Goal: Book appointment/travel/reservation

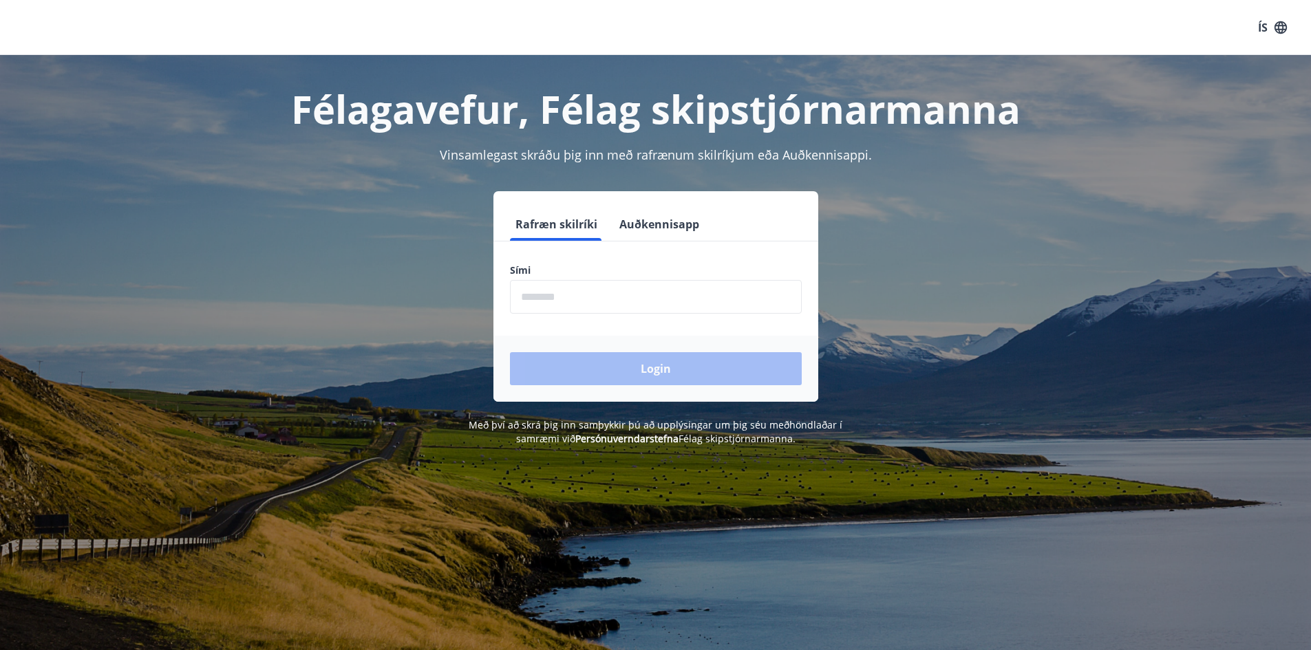
click at [664, 228] on button "Auðkennisapp" at bounding box center [659, 224] width 91 height 33
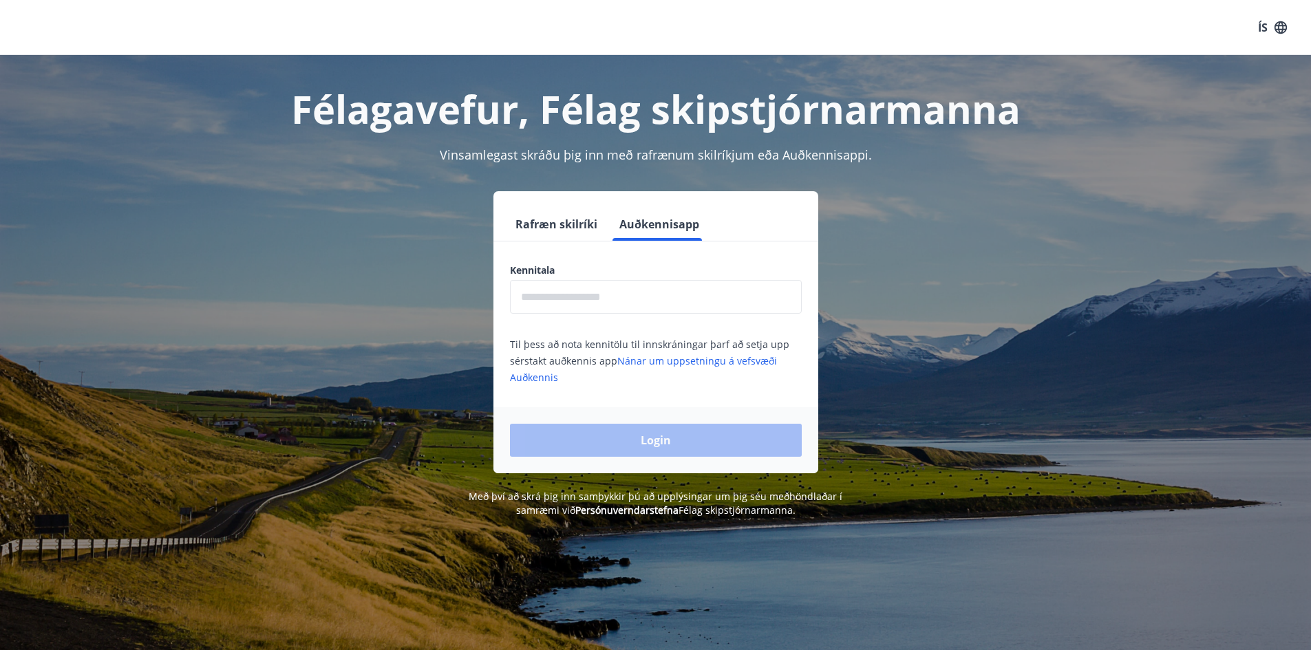
click at [645, 306] on input "text" at bounding box center [656, 297] width 292 height 34
type input "**********"
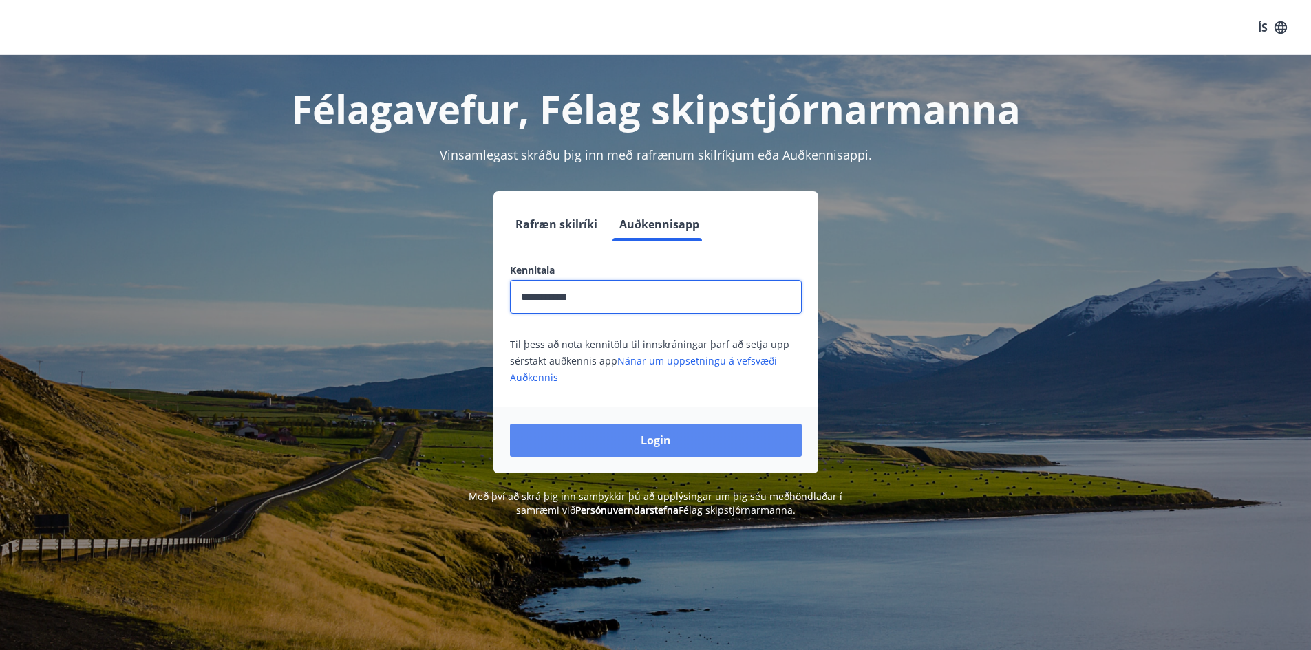
click at [648, 434] on button "Login" at bounding box center [656, 440] width 292 height 33
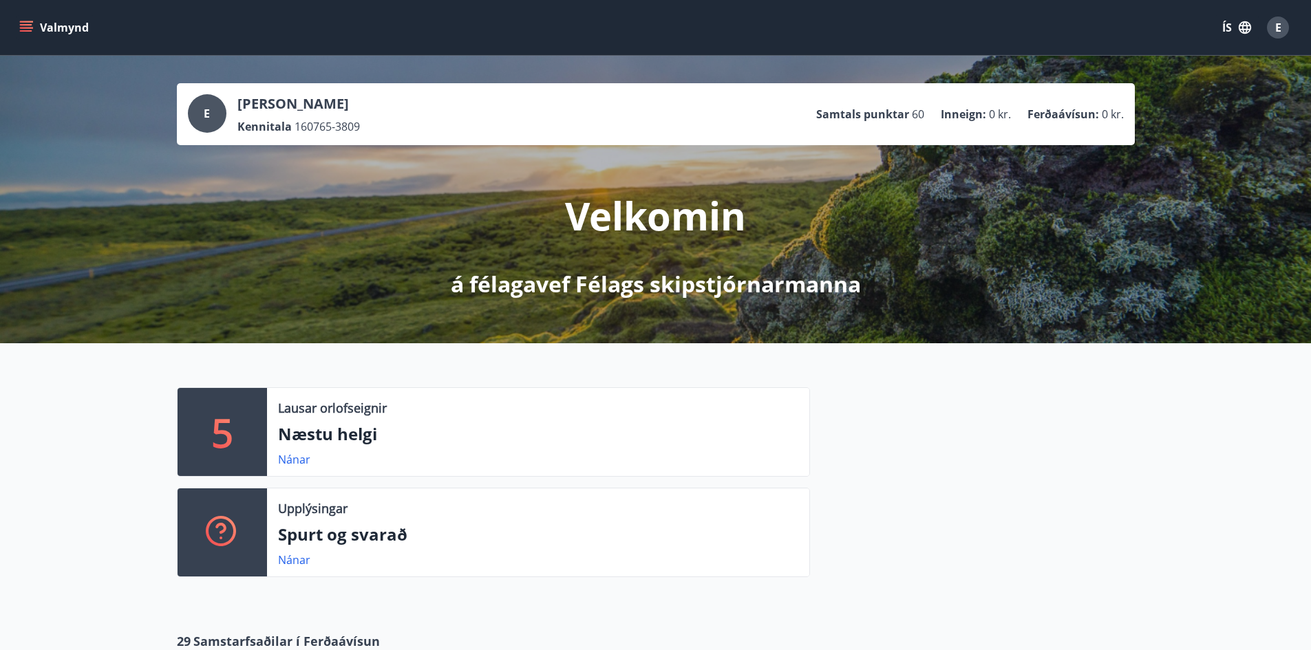
click at [35, 27] on button "Valmynd" at bounding box center [56, 27] width 78 height 25
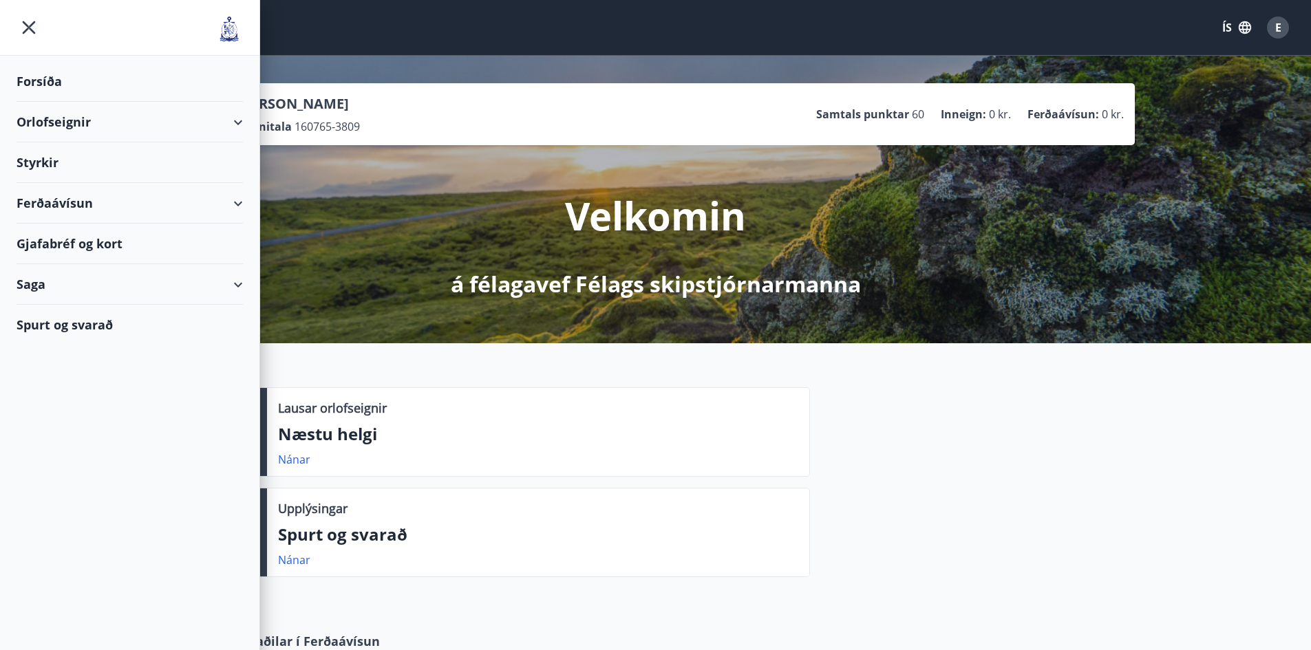
click at [235, 120] on div "Orlofseignir" at bounding box center [130, 122] width 226 height 41
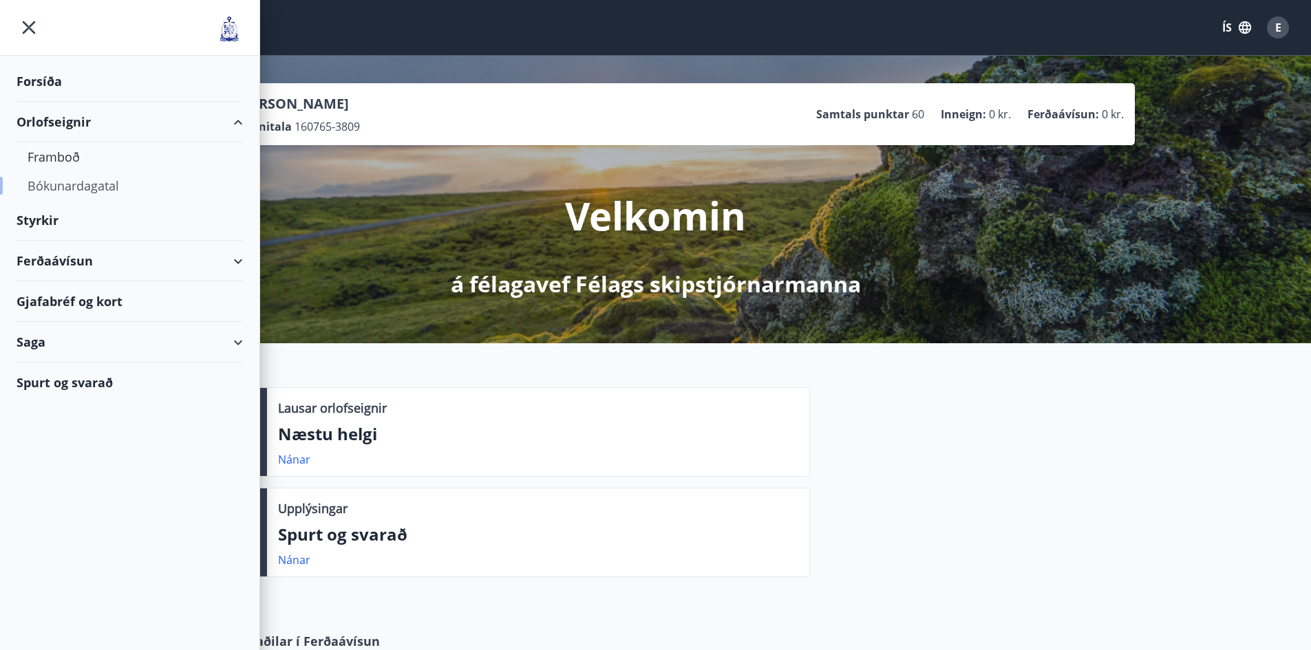
click at [109, 186] on div "Bókunardagatal" at bounding box center [130, 185] width 204 height 29
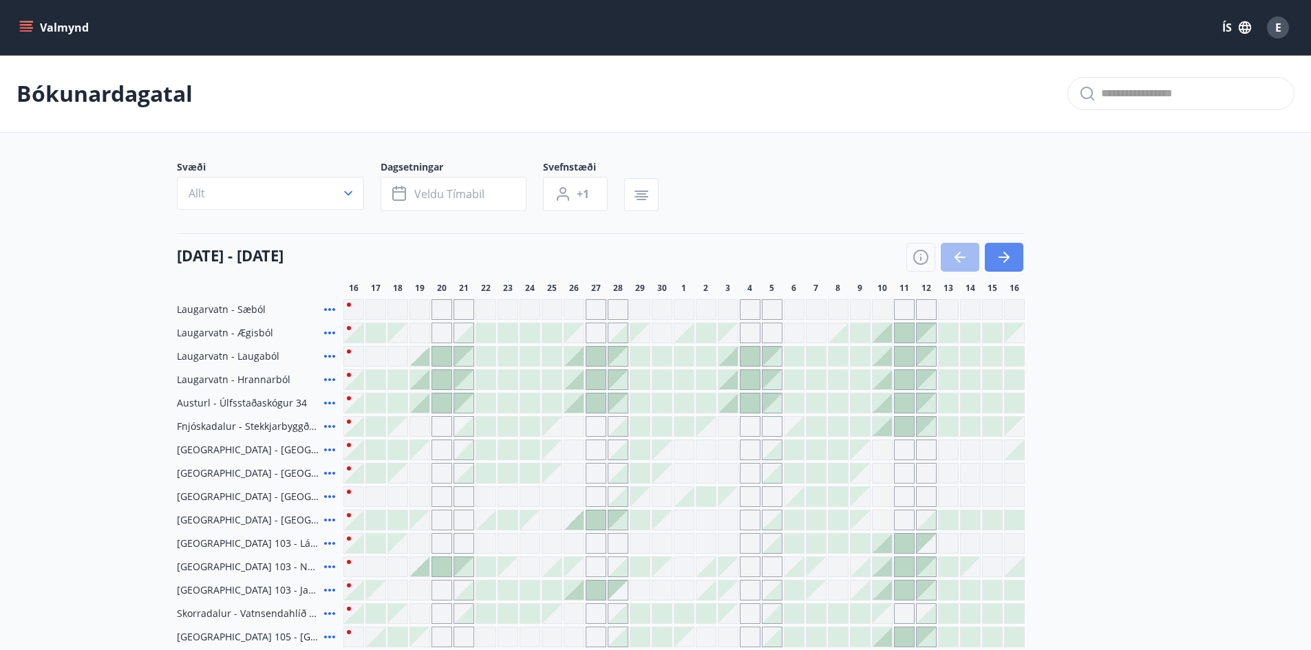
click at [1019, 248] on button "button" at bounding box center [1004, 257] width 39 height 29
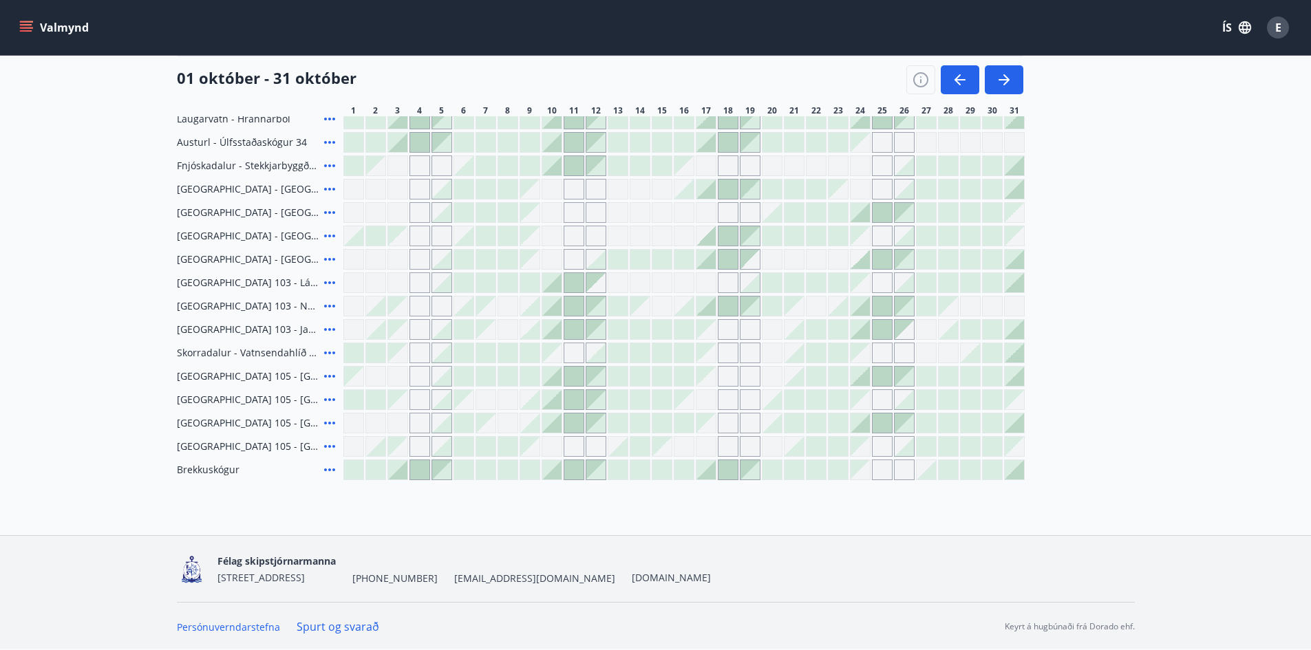
scroll to position [261, 0]
click at [954, 81] on icon "button" at bounding box center [960, 80] width 17 height 17
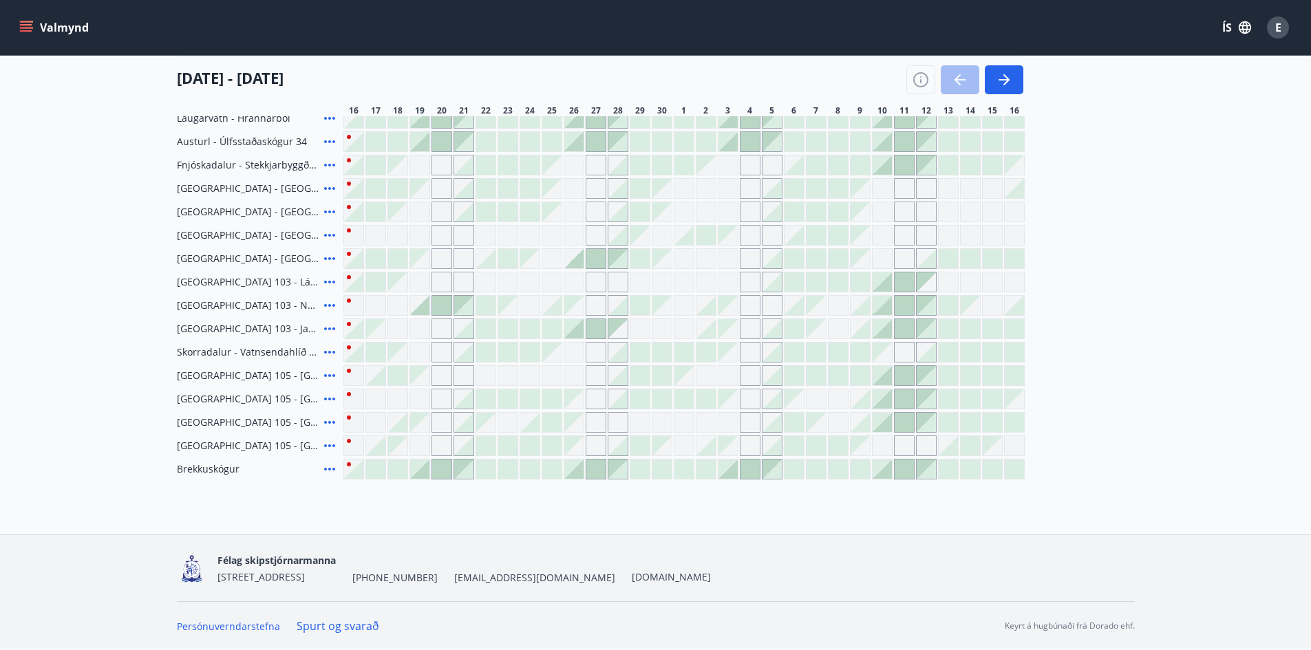
click at [323, 303] on icon at bounding box center [329, 305] width 17 height 17
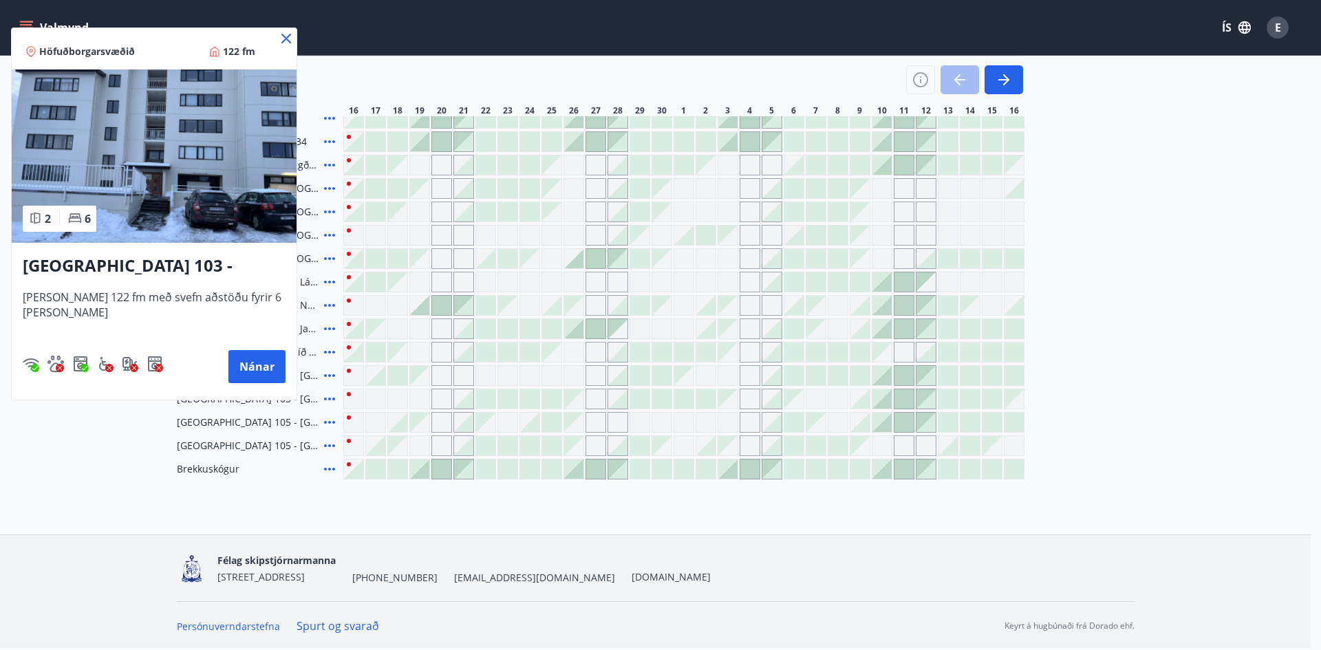
click at [279, 33] on icon at bounding box center [286, 38] width 17 height 17
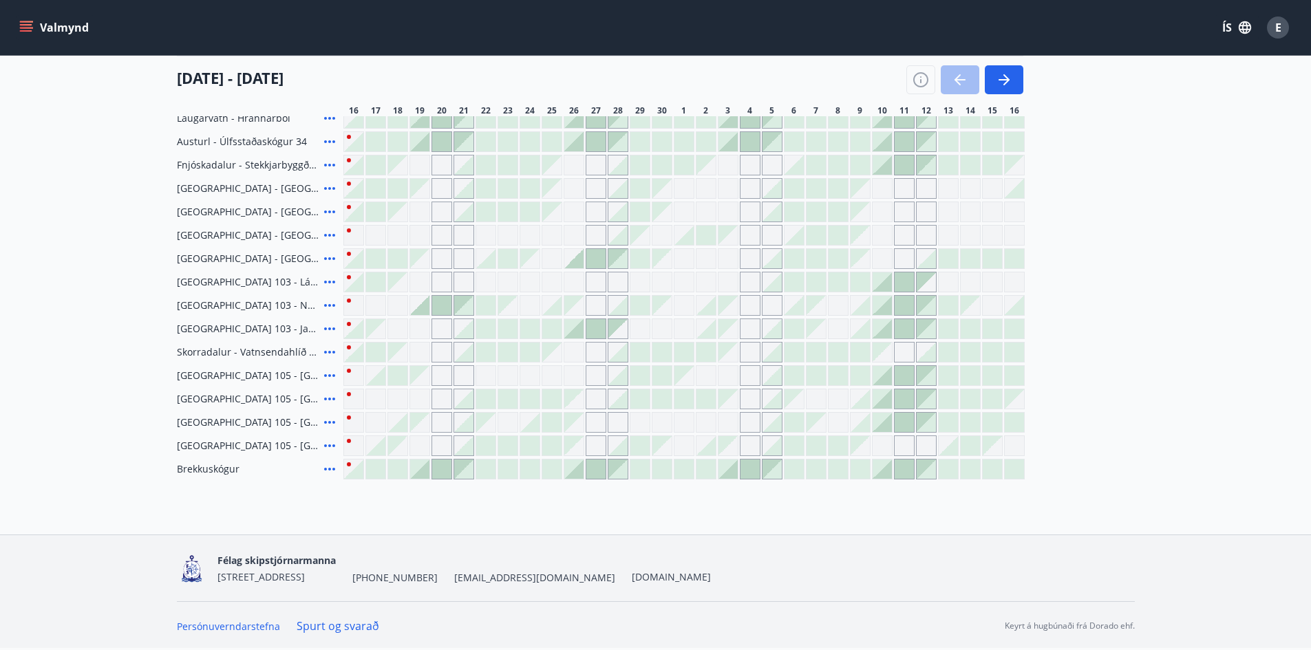
click at [883, 312] on div at bounding box center [882, 305] width 19 height 19
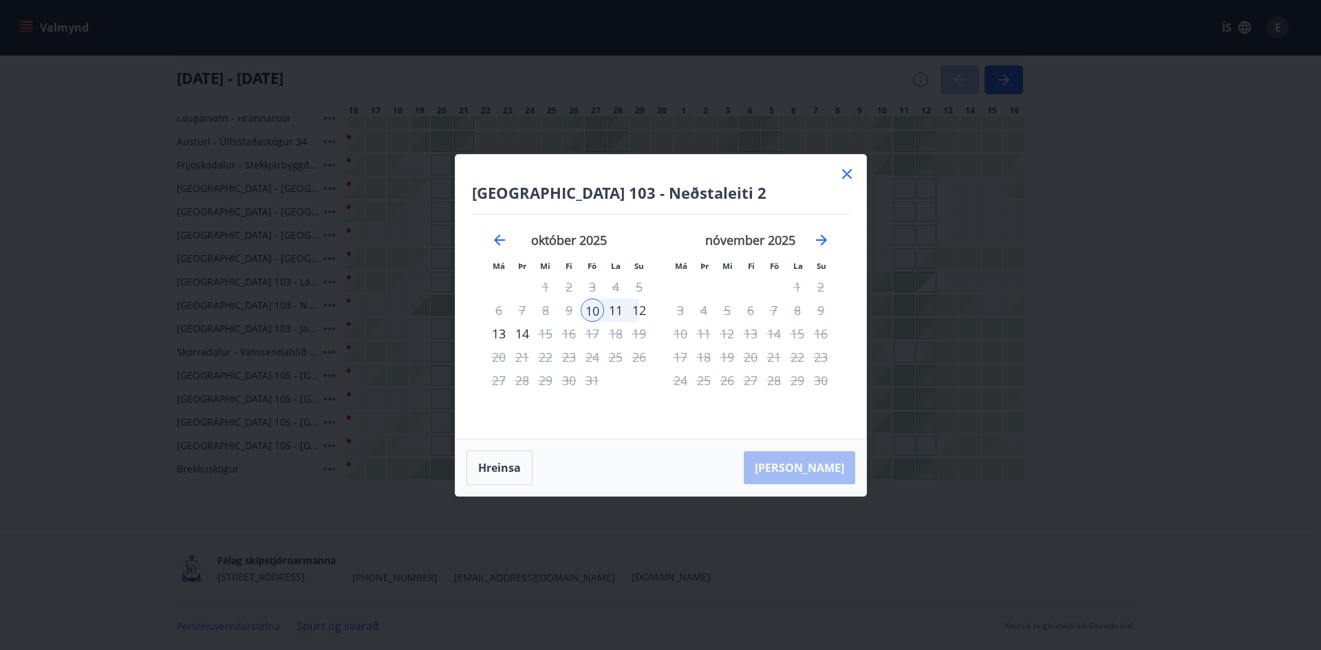
click at [639, 310] on div "12" at bounding box center [639, 310] width 23 height 23
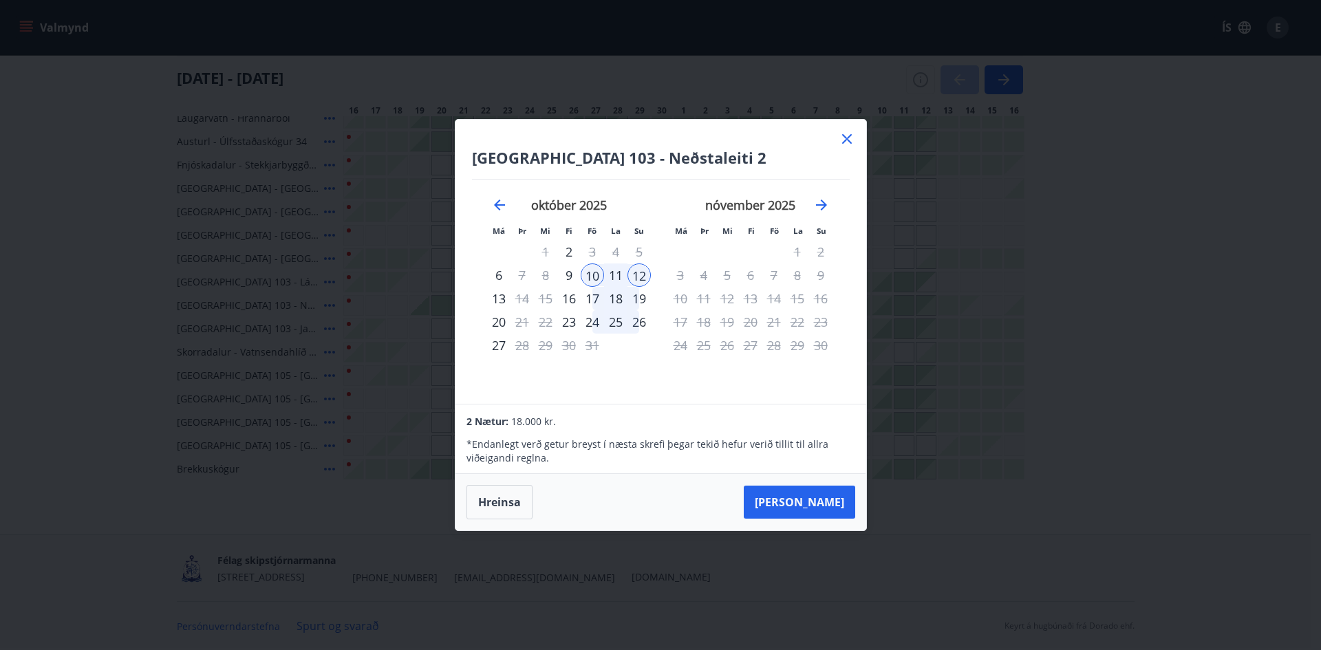
click at [849, 136] on icon at bounding box center [847, 139] width 17 height 17
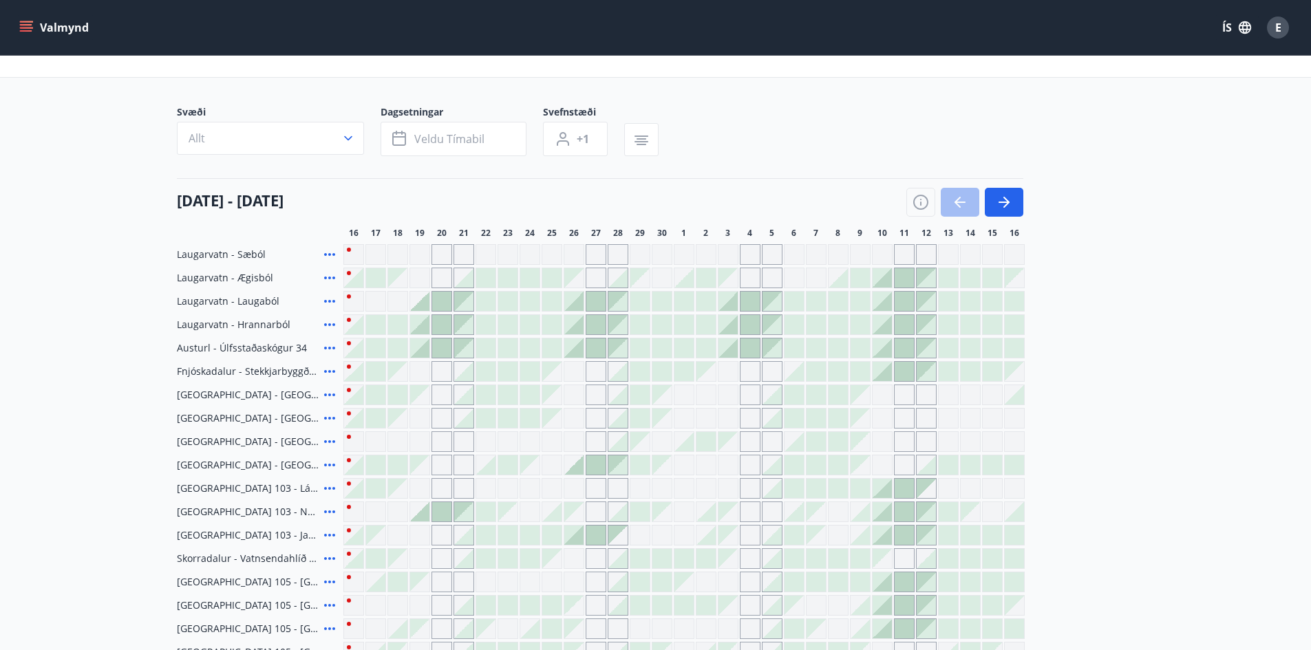
scroll to position [124, 0]
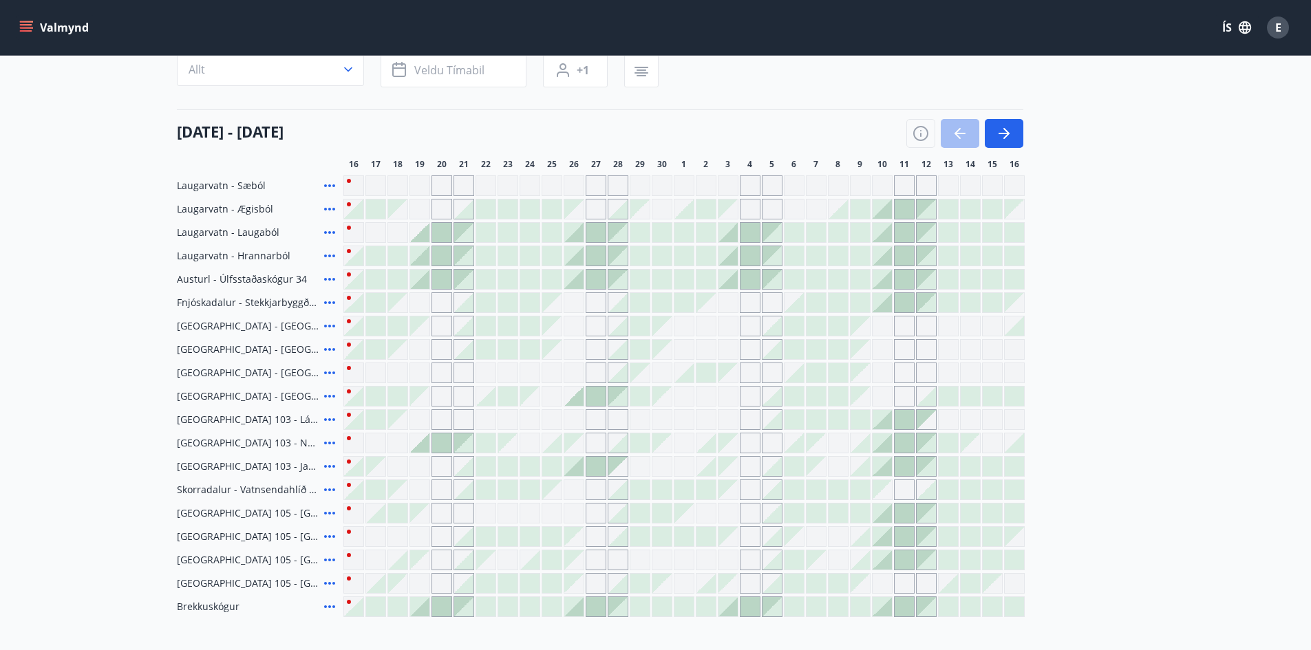
click at [329, 515] on icon at bounding box center [329, 513] width 17 height 17
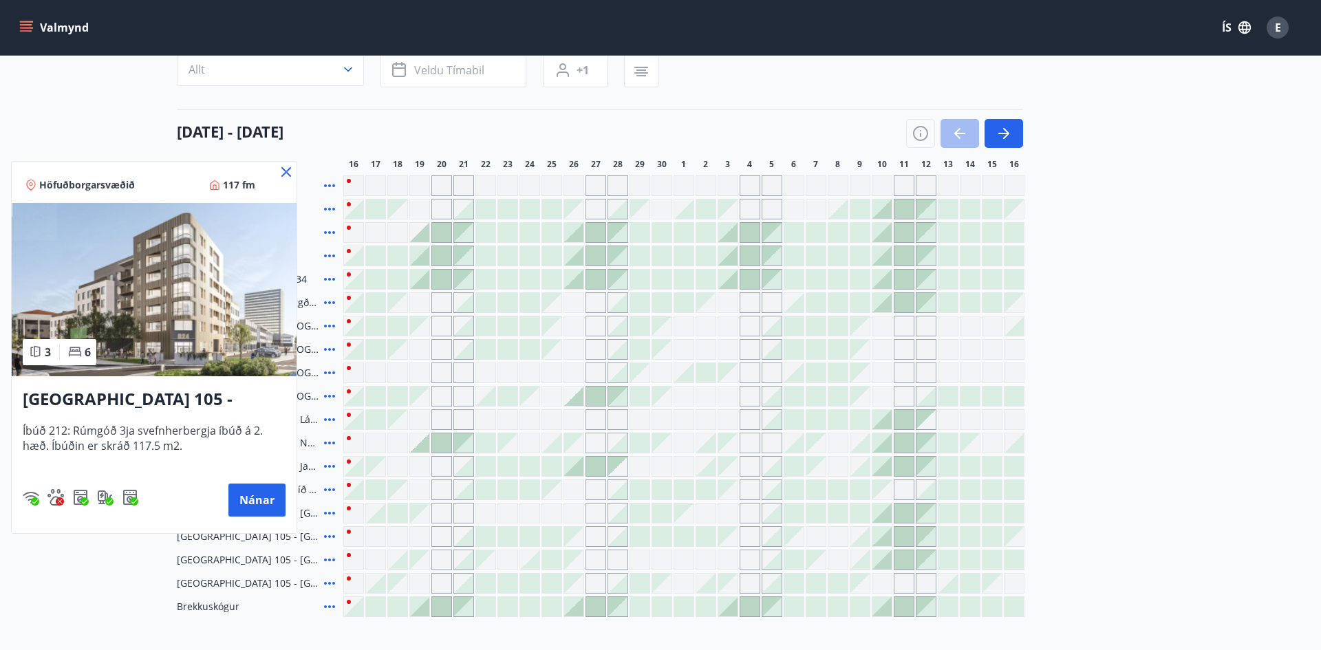
click at [288, 170] on icon at bounding box center [286, 172] width 10 height 10
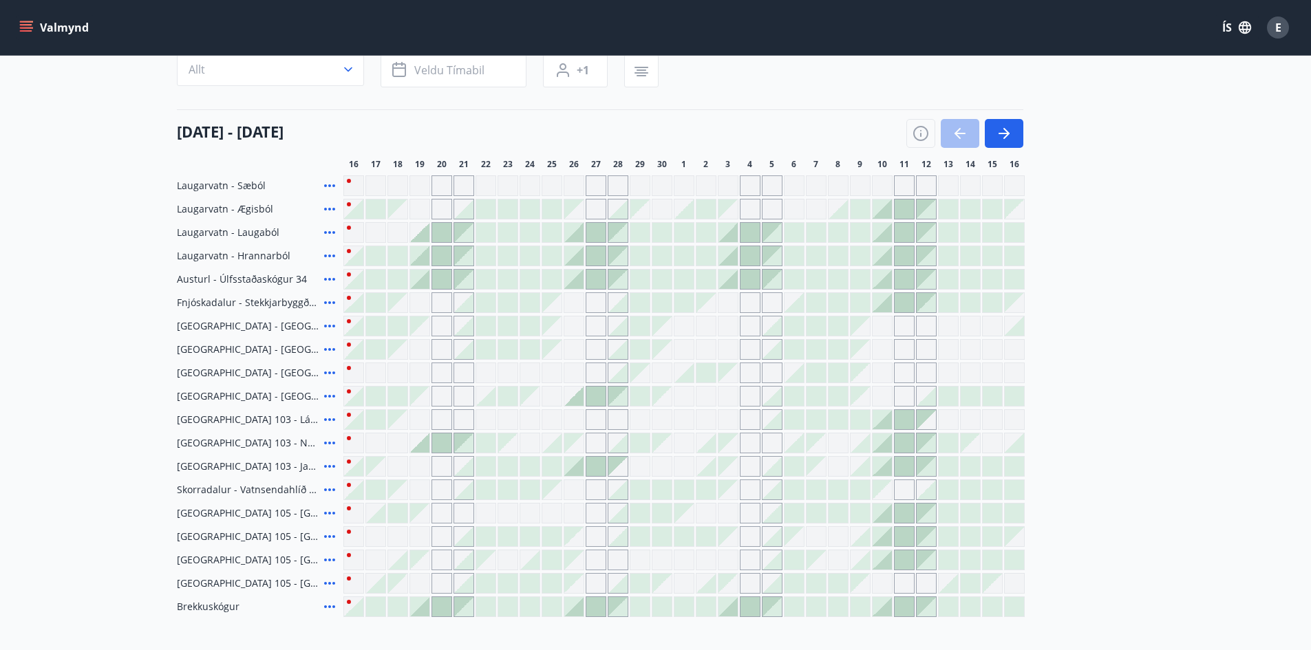
click at [330, 559] on icon at bounding box center [329, 560] width 17 height 17
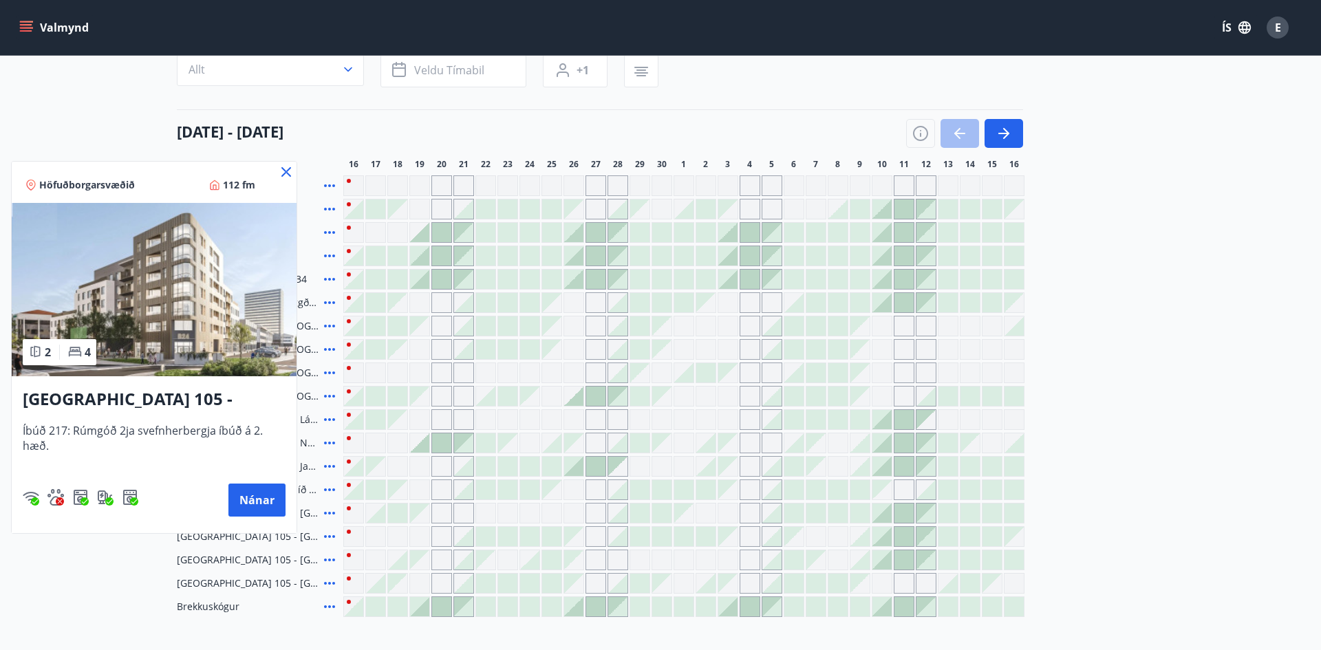
click at [286, 173] on icon at bounding box center [287, 172] width 2 height 2
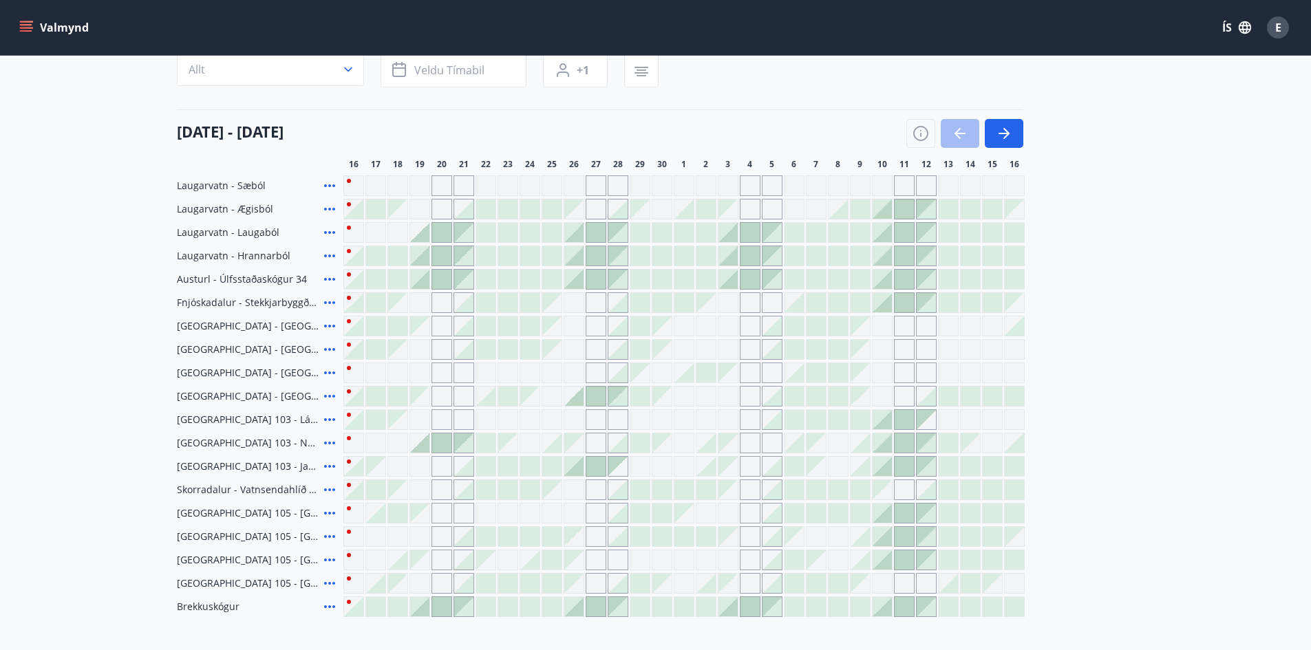
click at [330, 584] on icon at bounding box center [329, 583] width 11 height 3
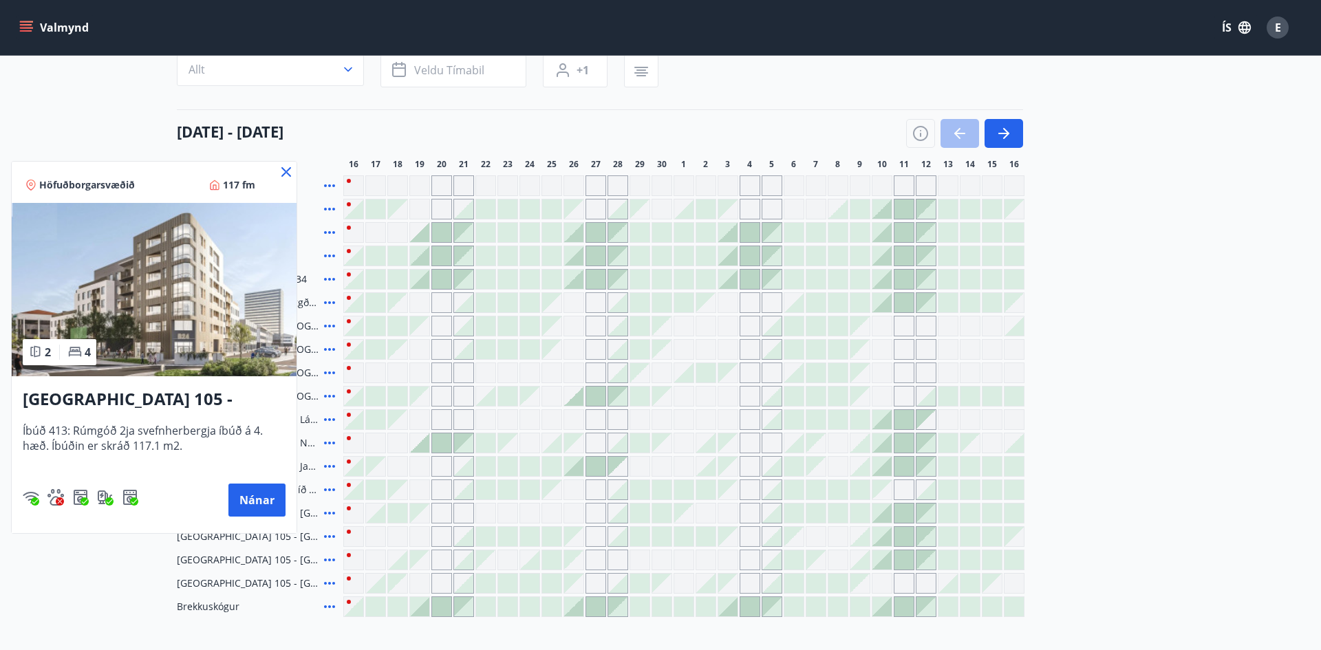
click at [292, 171] on icon at bounding box center [286, 172] width 17 height 17
click at [288, 171] on div "Svæði Allt Dagsetningar Veldu tímabil Svefnstæði +1 16 september - 16 október 1…" at bounding box center [656, 326] width 958 height 581
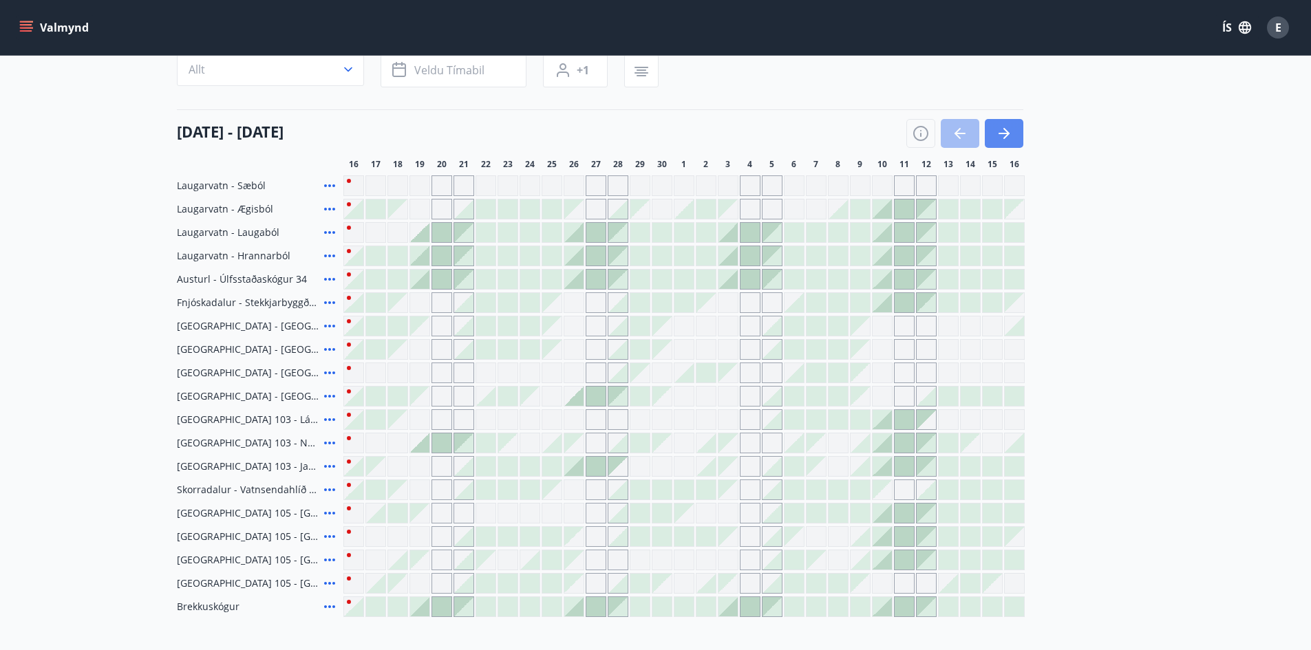
click at [1011, 144] on button "button" at bounding box center [1004, 133] width 39 height 29
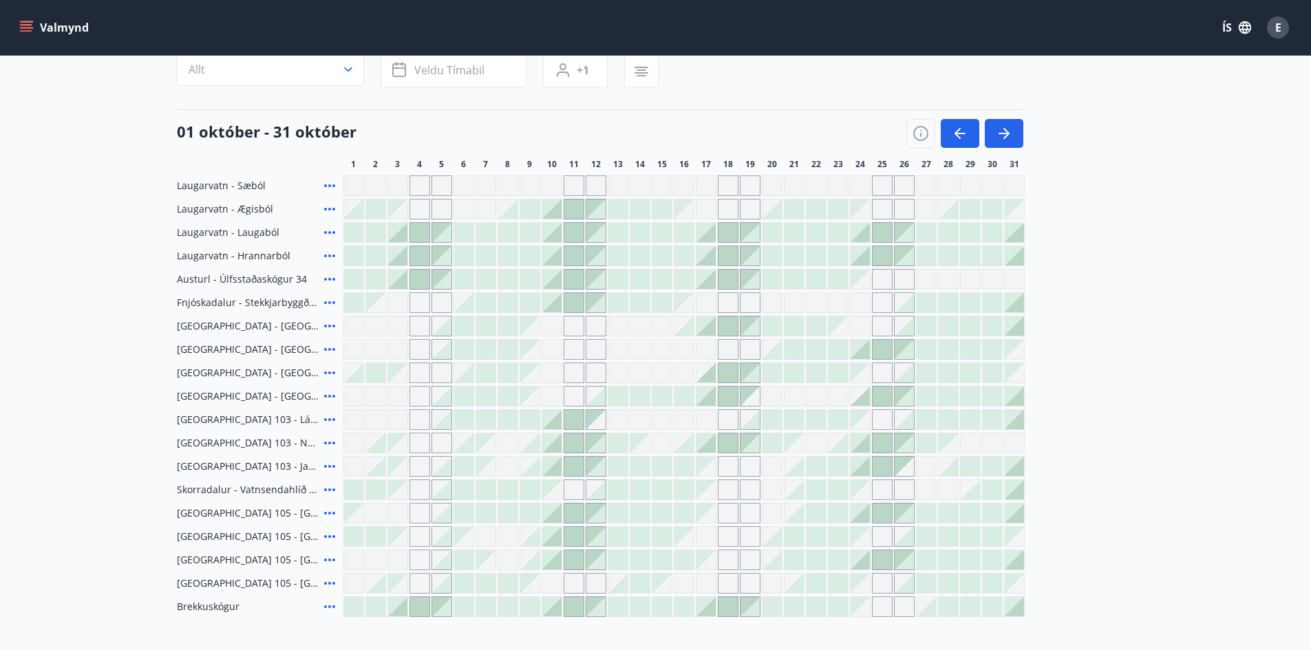
click at [330, 513] on icon at bounding box center [329, 513] width 11 height 3
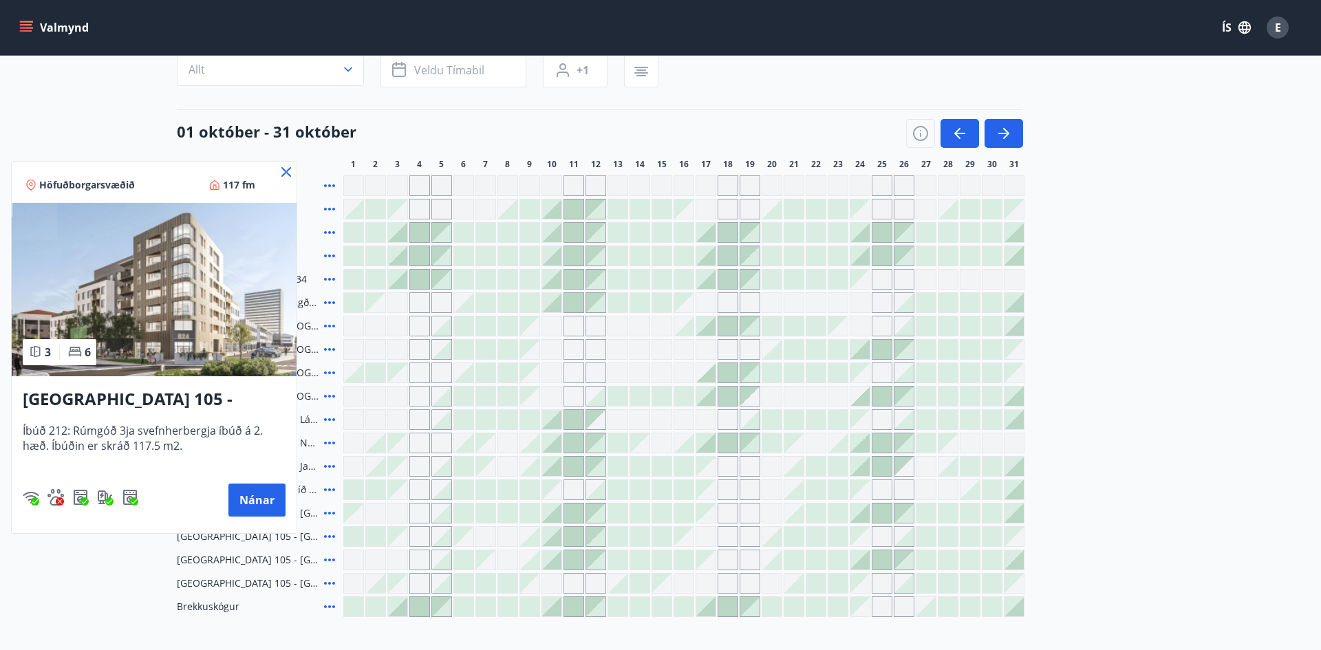
click at [284, 168] on icon at bounding box center [286, 172] width 17 height 17
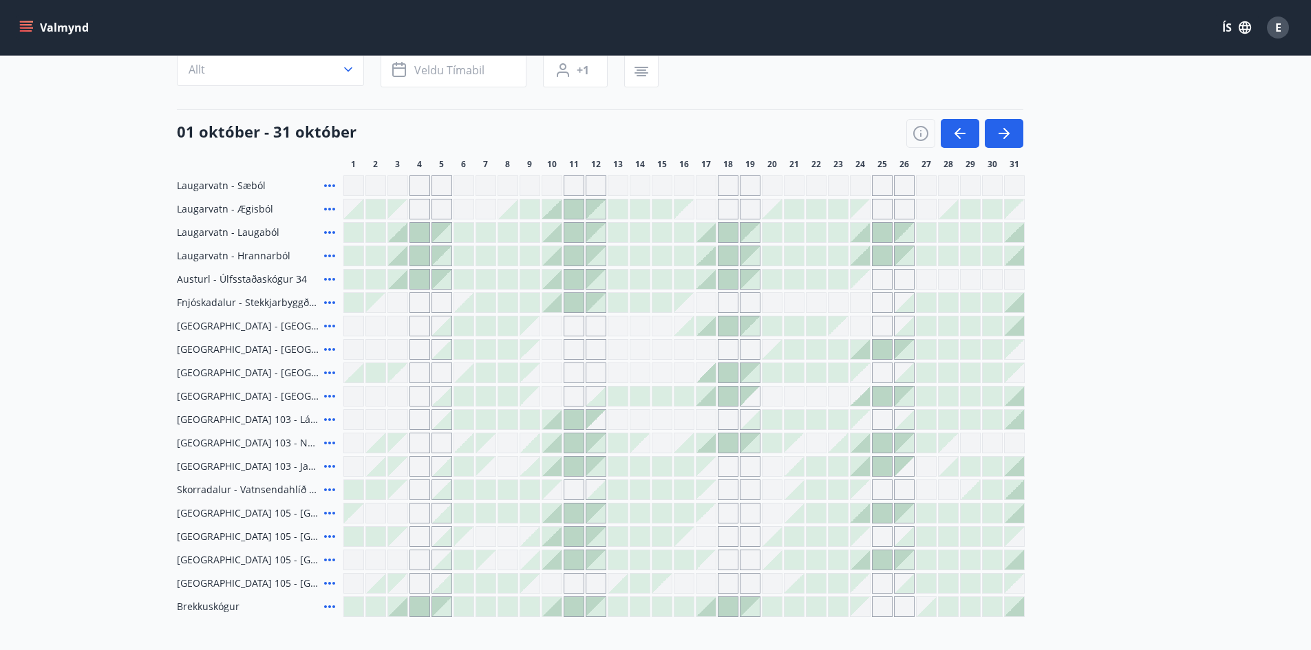
click at [332, 513] on icon at bounding box center [329, 513] width 11 height 3
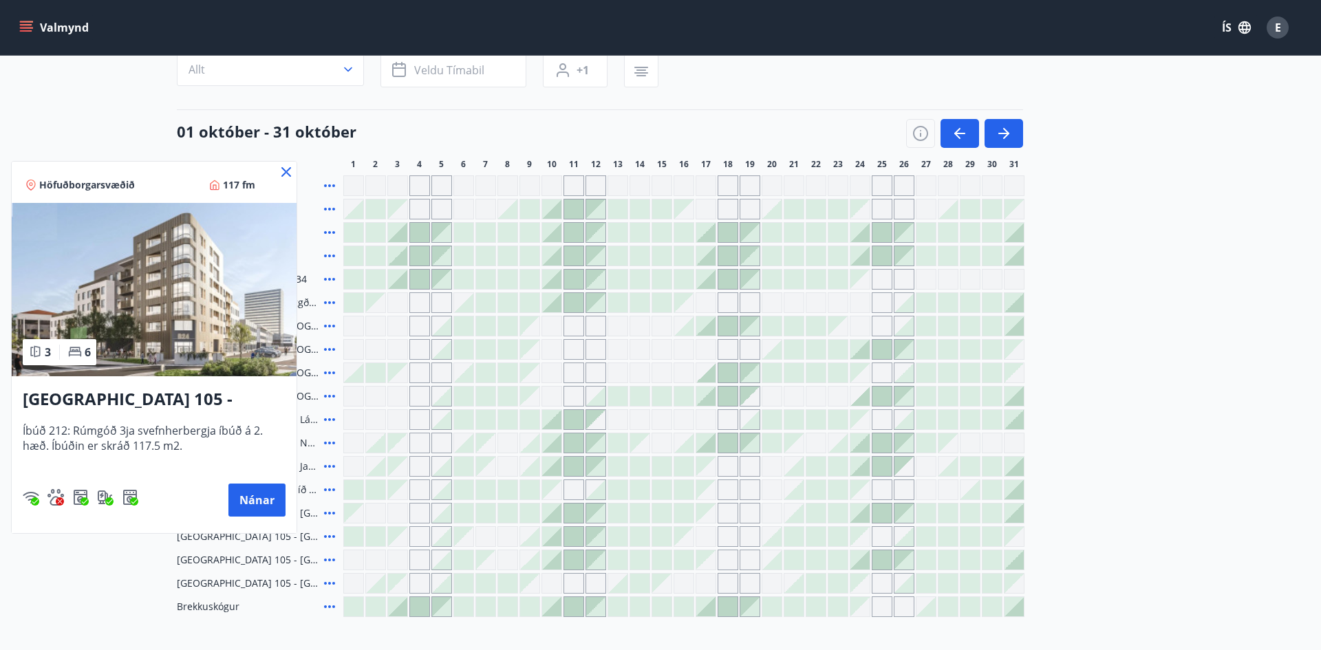
click at [286, 172] on icon at bounding box center [287, 172] width 2 height 2
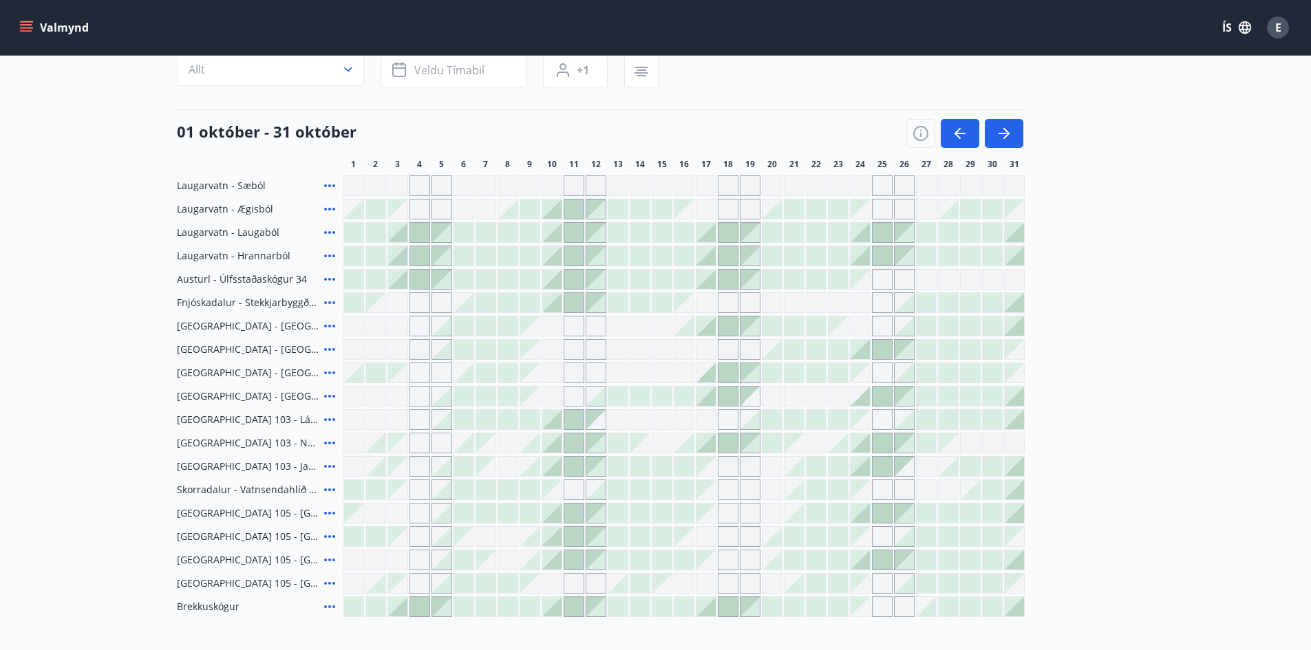
click at [987, 514] on div at bounding box center [992, 513] width 19 height 19
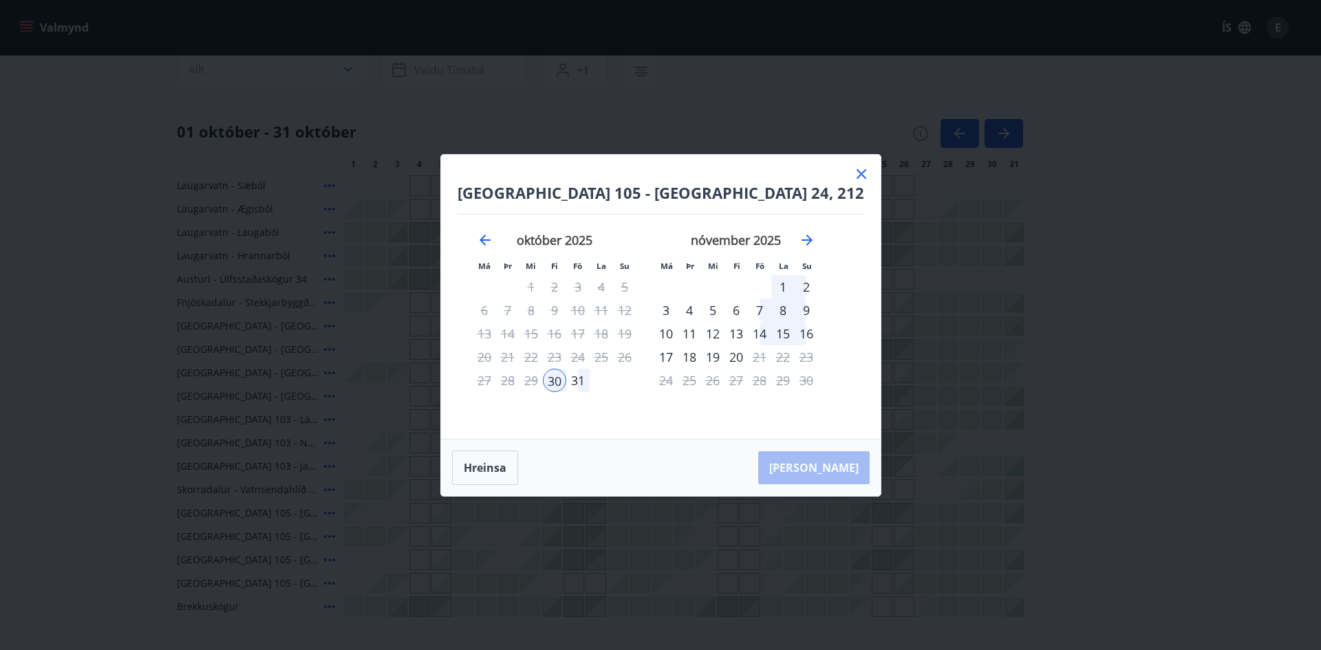
click at [678, 313] on div "3" at bounding box center [665, 310] width 23 height 23
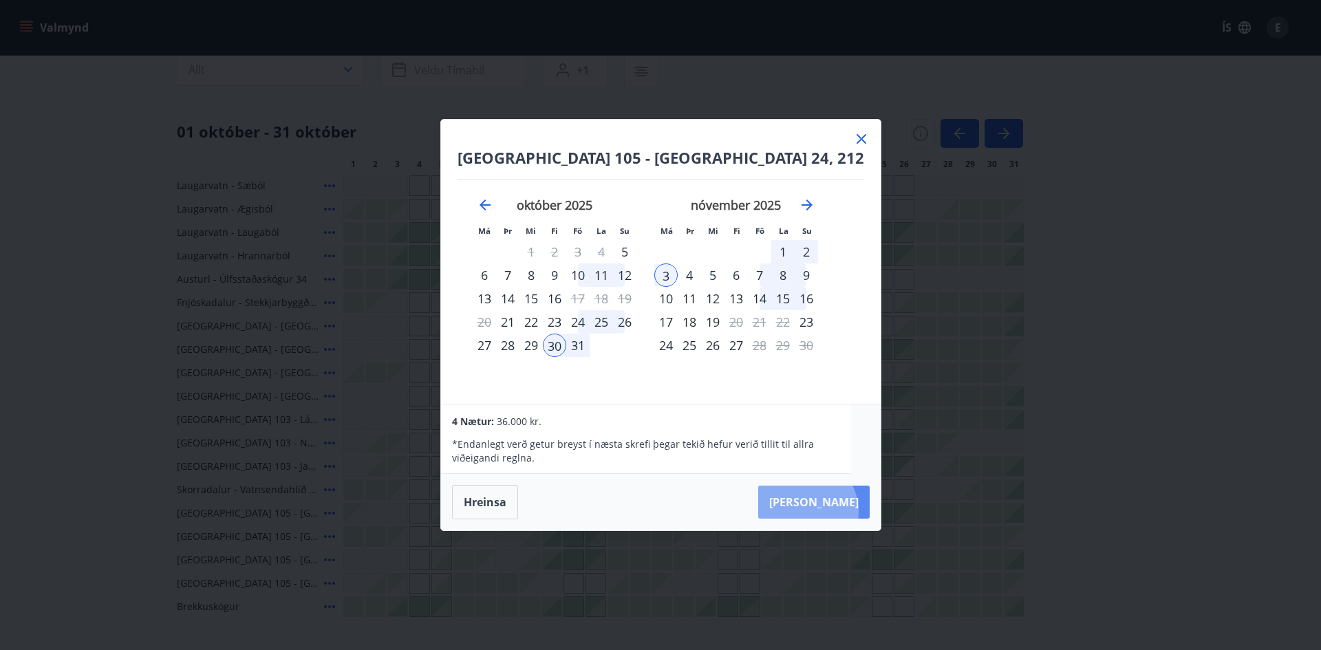
click at [834, 511] on button "Taka Frá" at bounding box center [813, 502] width 111 height 33
click at [853, 138] on icon at bounding box center [861, 139] width 17 height 17
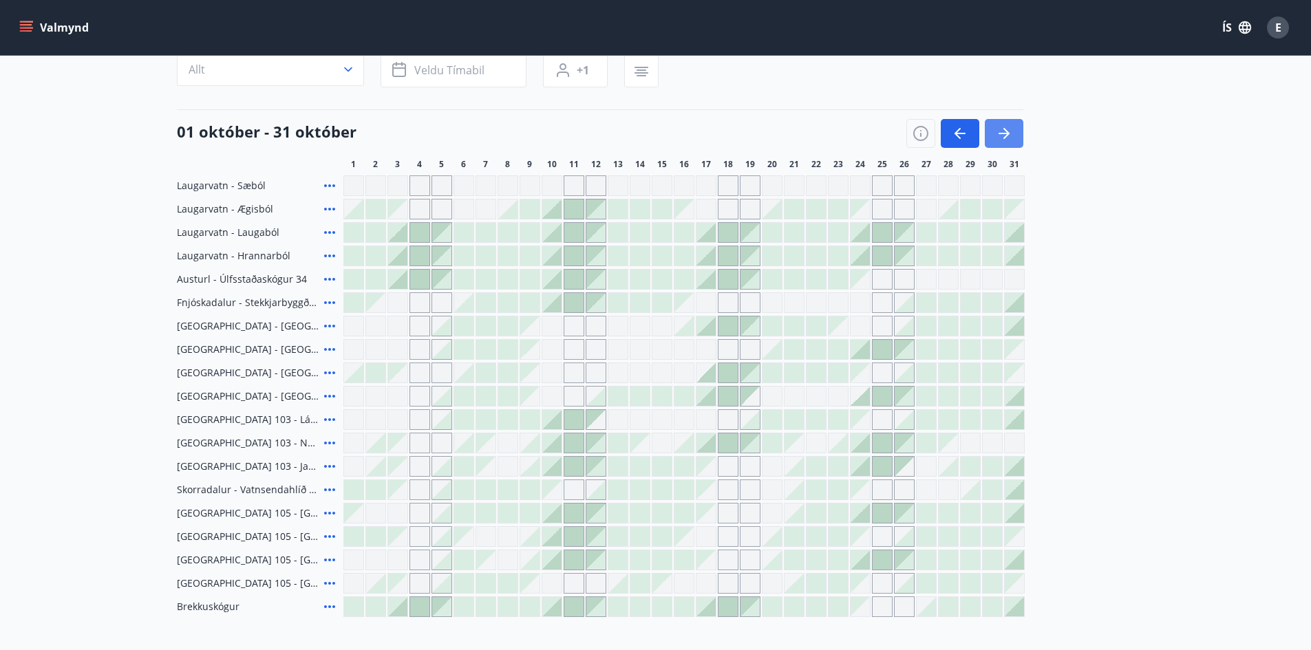
click at [996, 127] on icon "button" at bounding box center [1004, 133] width 17 height 17
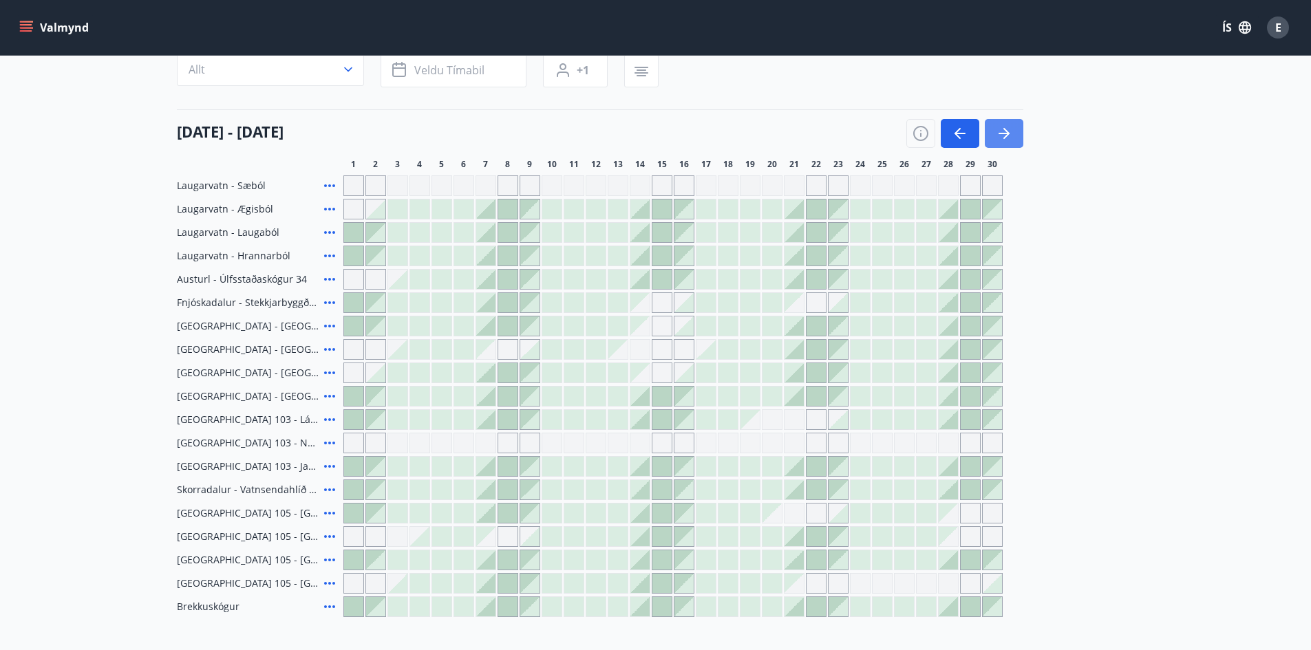
click at [1001, 133] on icon "button" at bounding box center [1003, 133] width 11 height 1
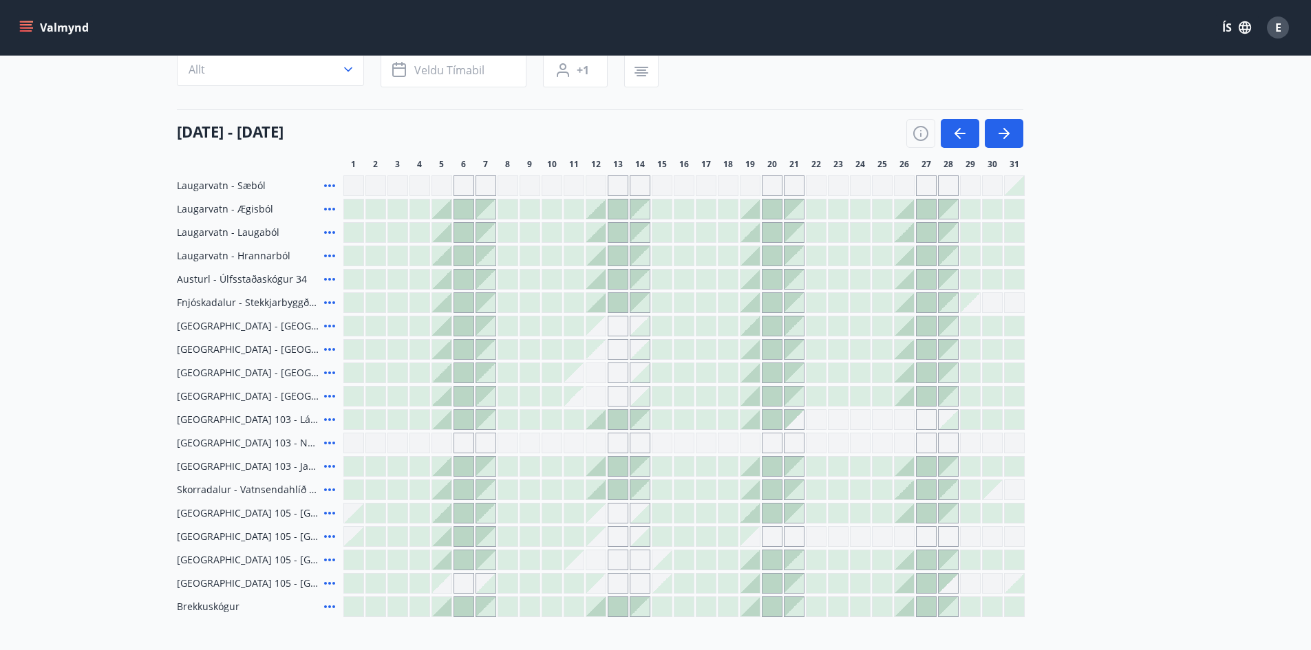
scroll to position [261, 0]
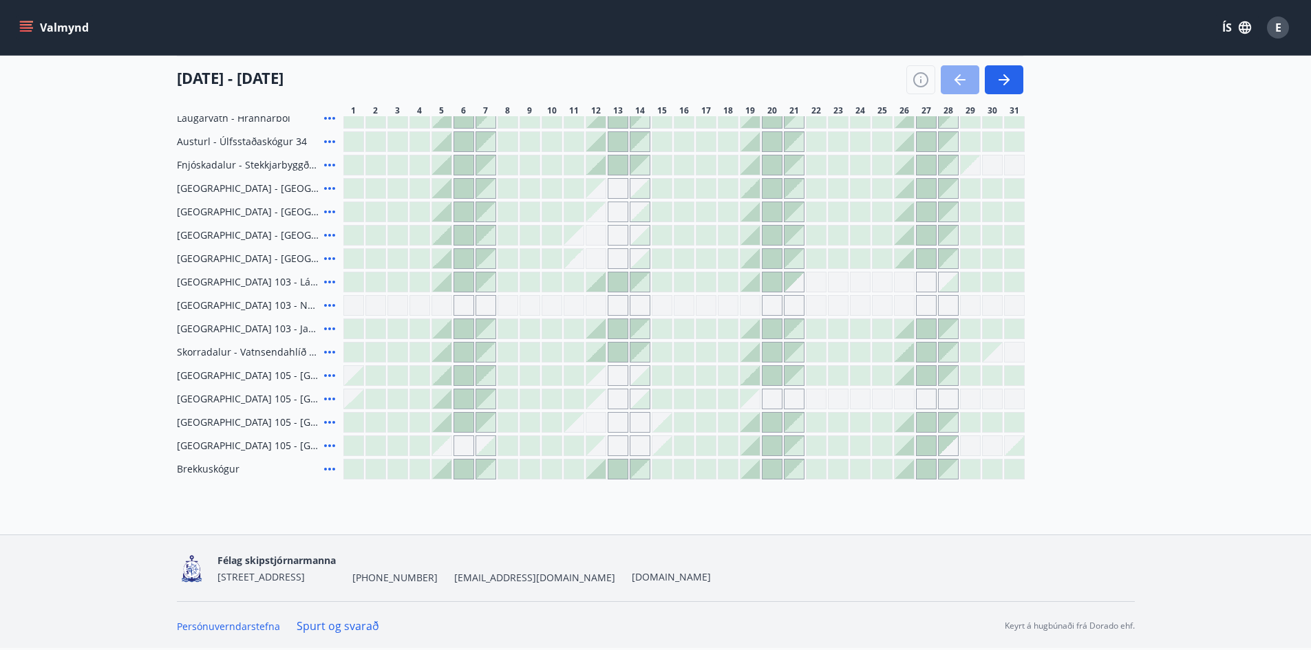
click at [960, 84] on icon "button" at bounding box center [960, 80] width 17 height 17
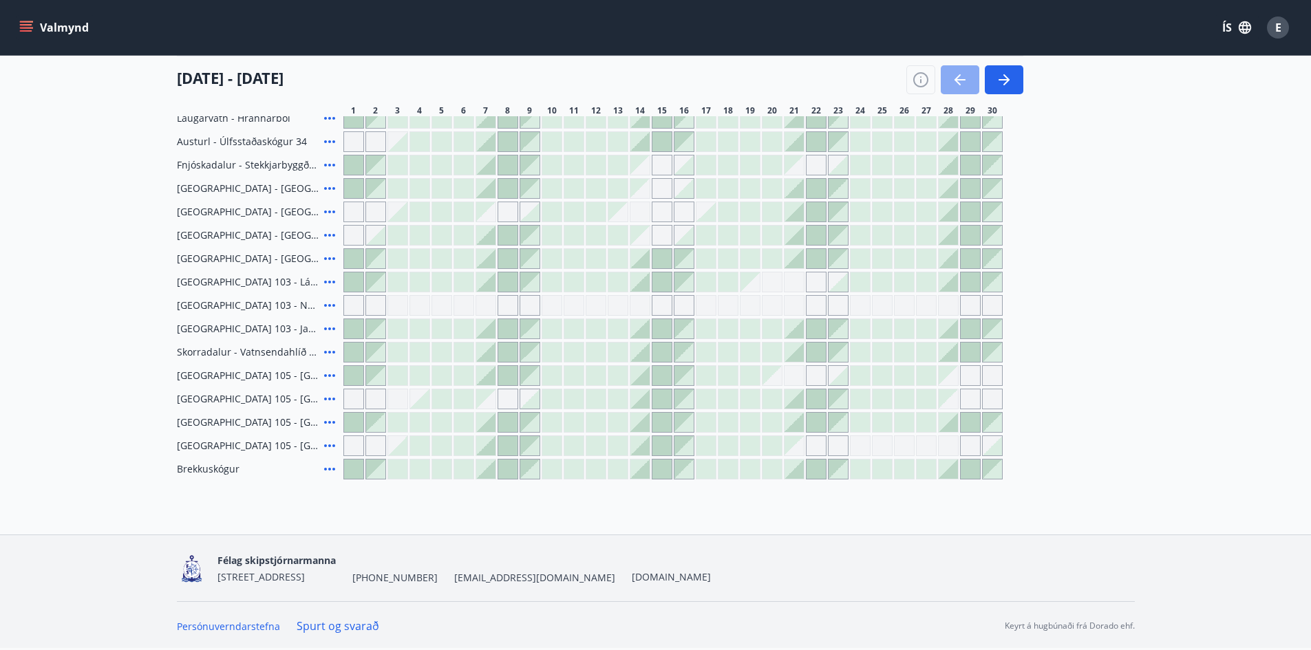
click at [960, 84] on icon "button" at bounding box center [960, 80] width 17 height 17
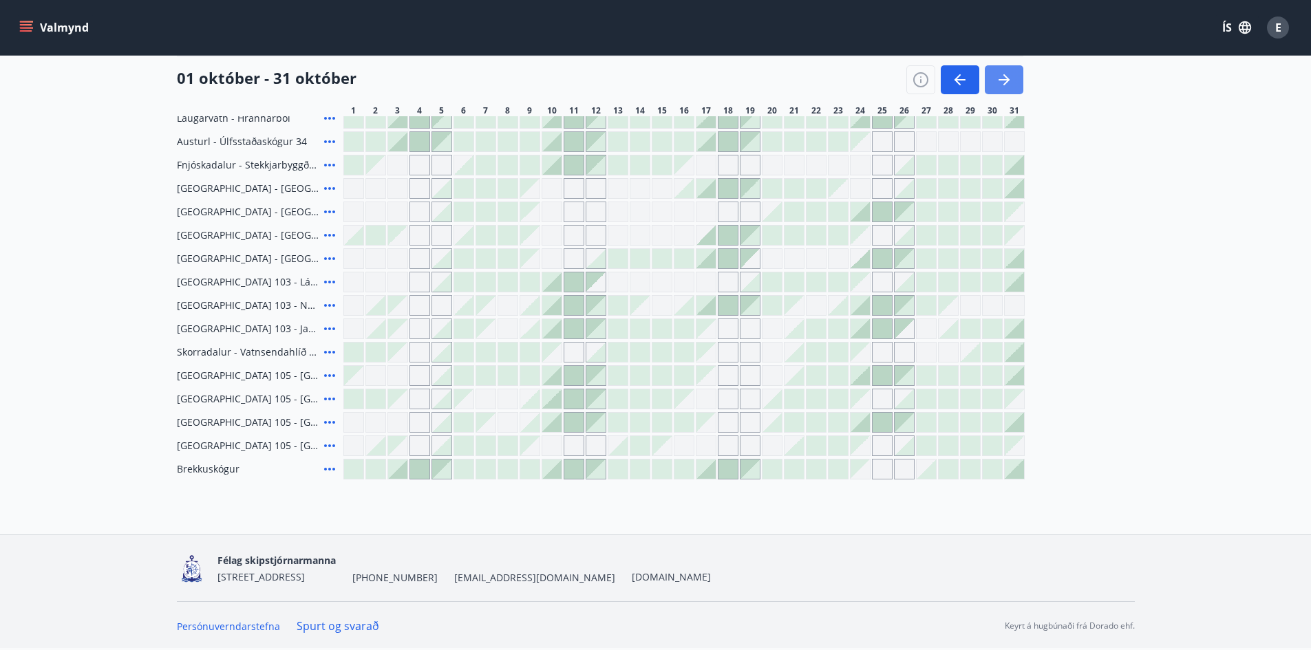
click at [1001, 87] on icon "button" at bounding box center [1004, 80] width 17 height 17
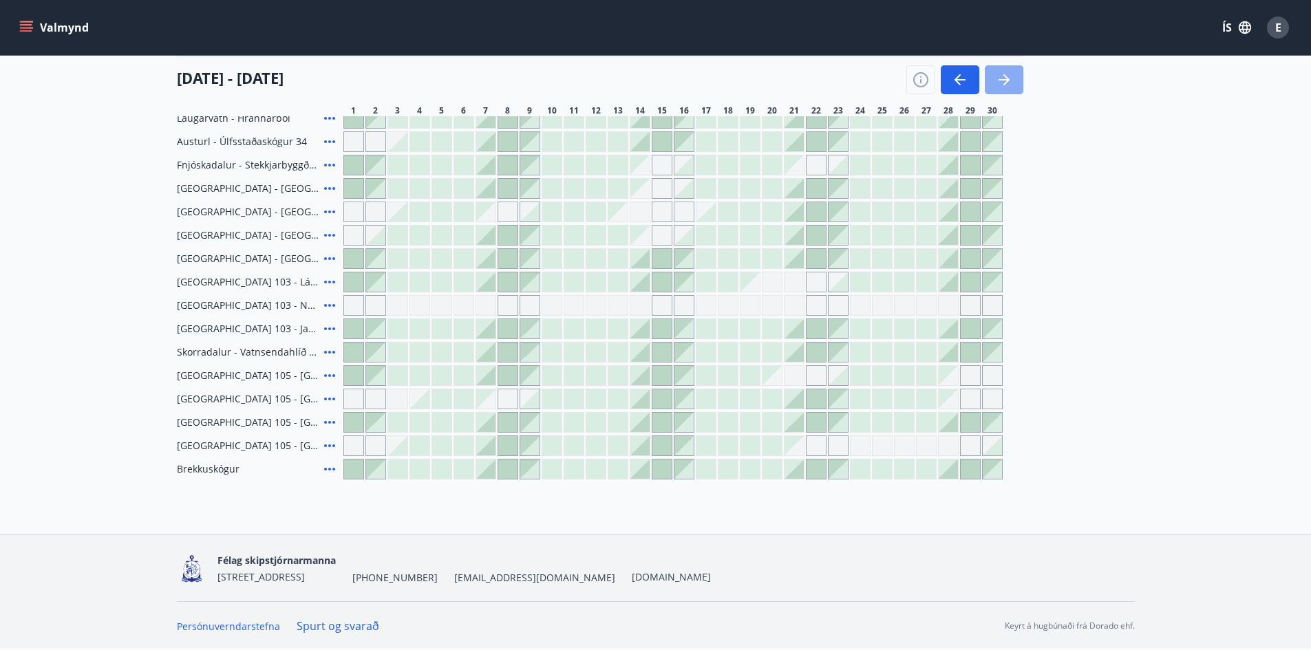
click at [1006, 85] on icon "button" at bounding box center [1004, 80] width 17 height 17
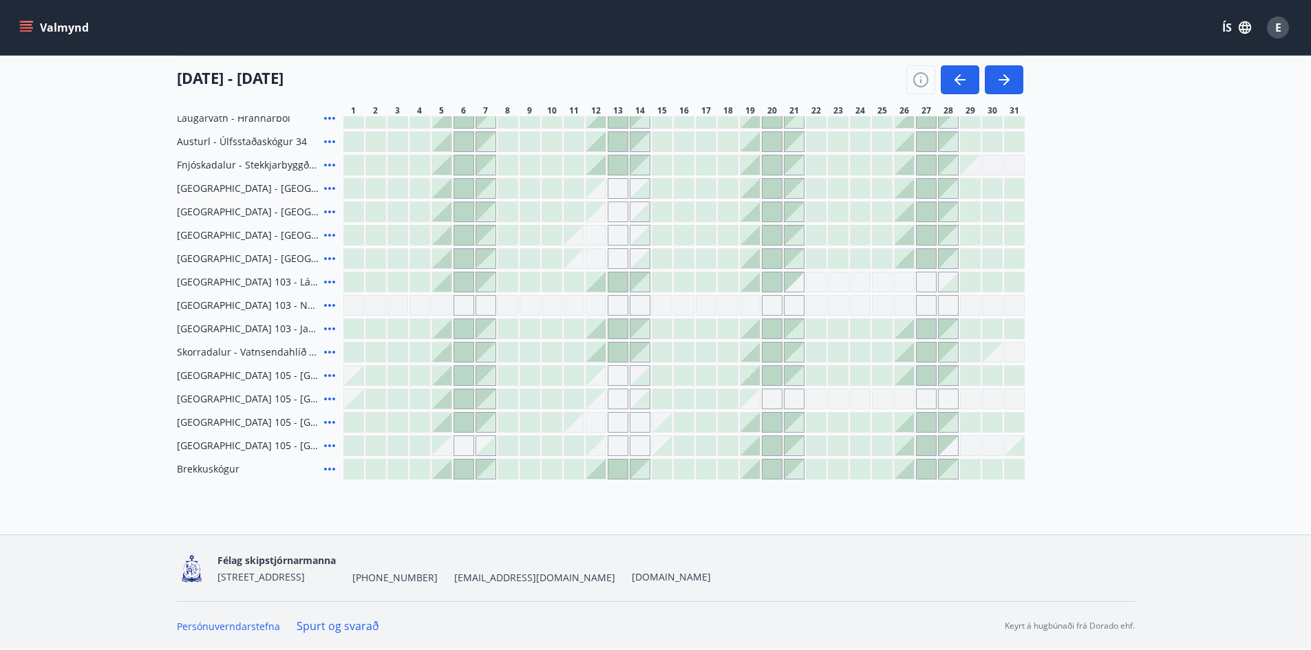
scroll to position [124, 0]
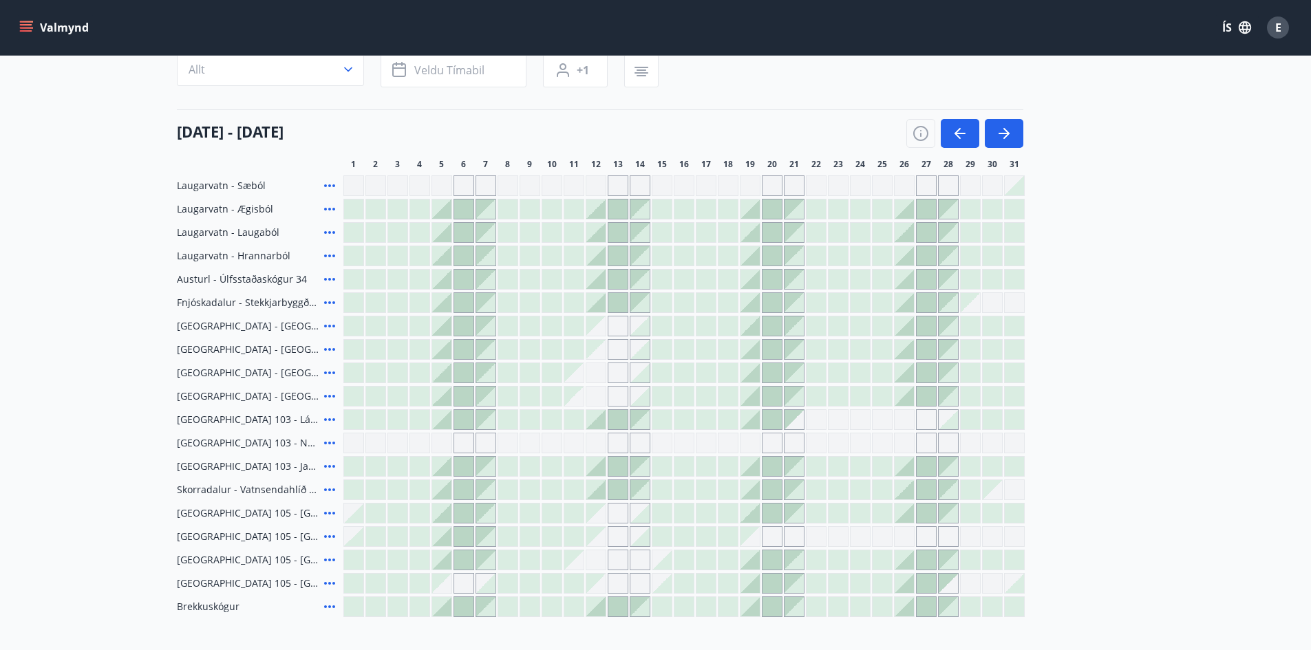
click at [25, 28] on icon "menu" at bounding box center [27, 27] width 15 height 1
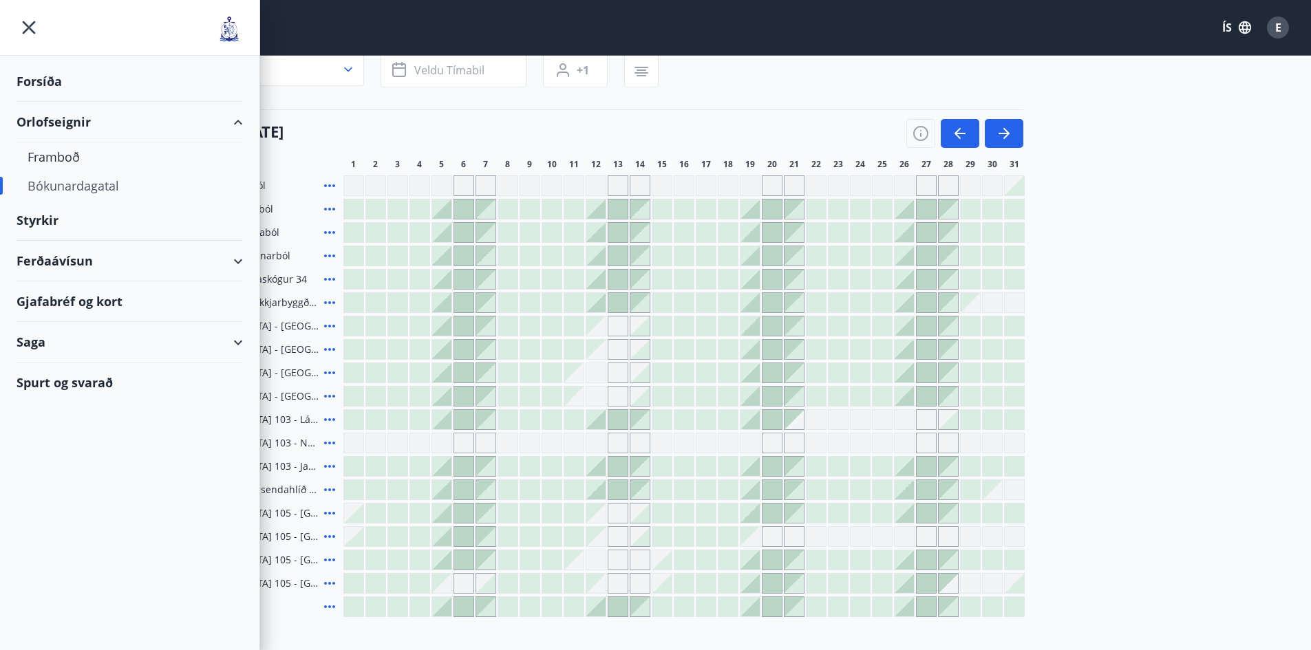
click at [74, 263] on div "Ferðaávísun" at bounding box center [130, 261] width 226 height 41
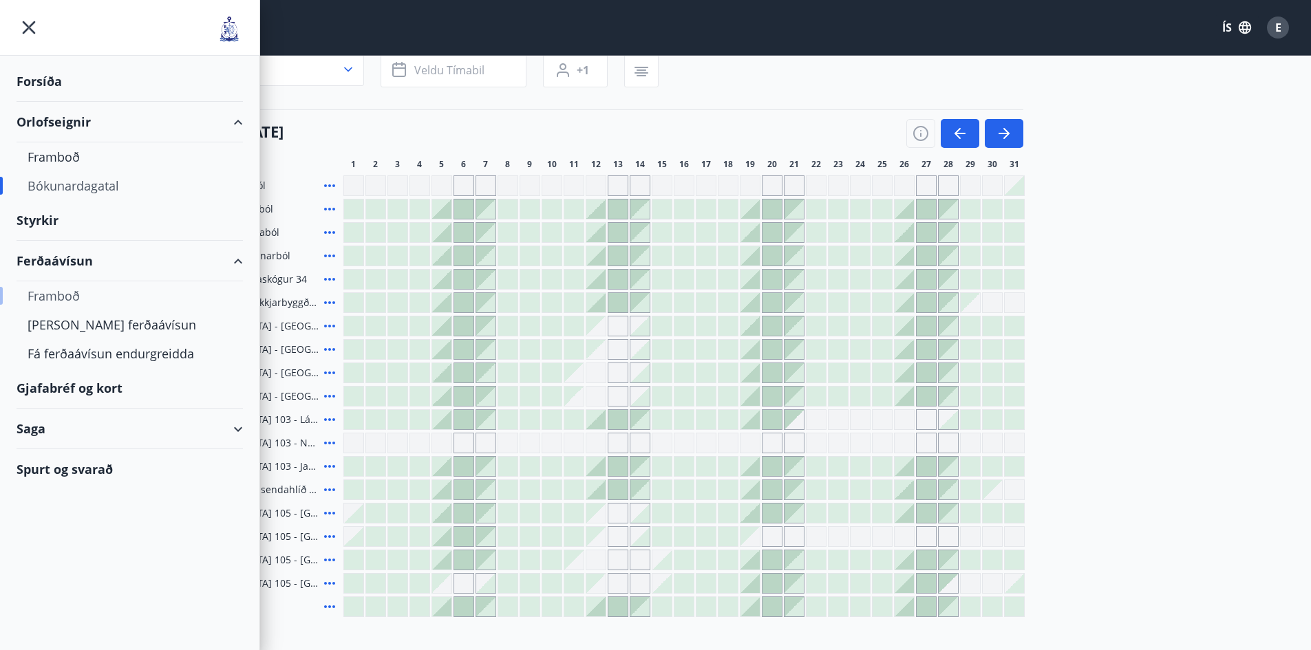
click at [54, 298] on div "Framboð" at bounding box center [130, 295] width 204 height 29
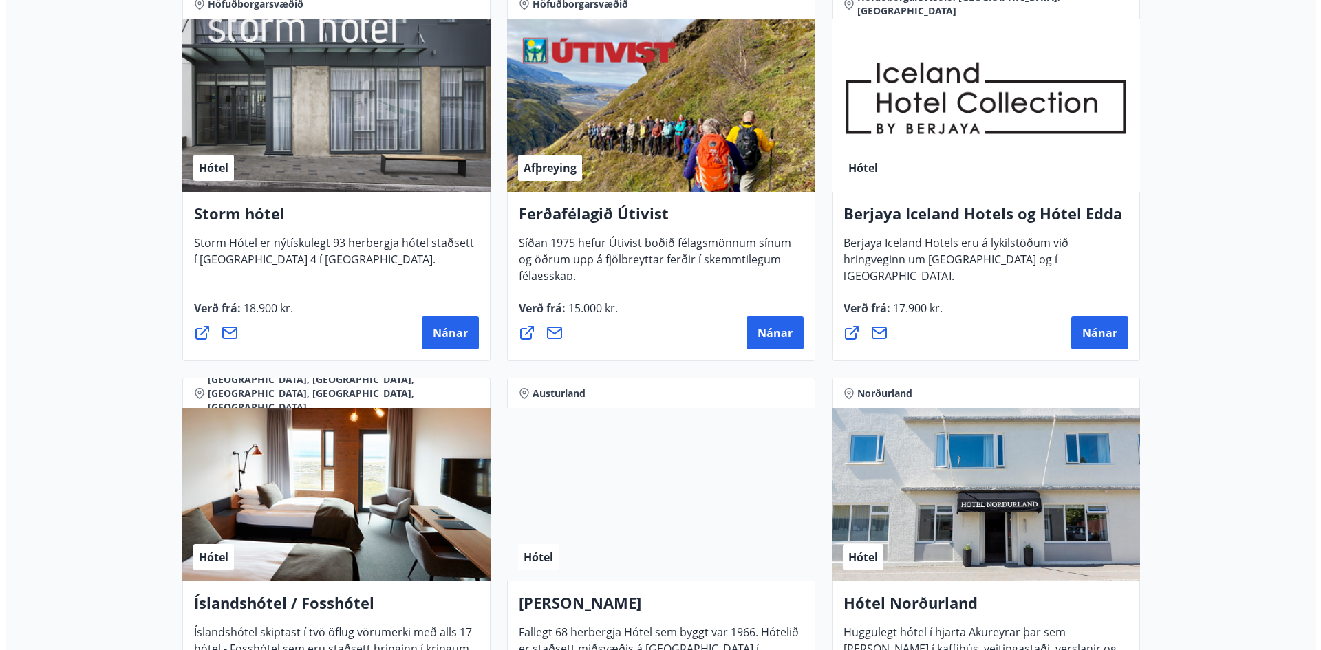
scroll to position [1445, 0]
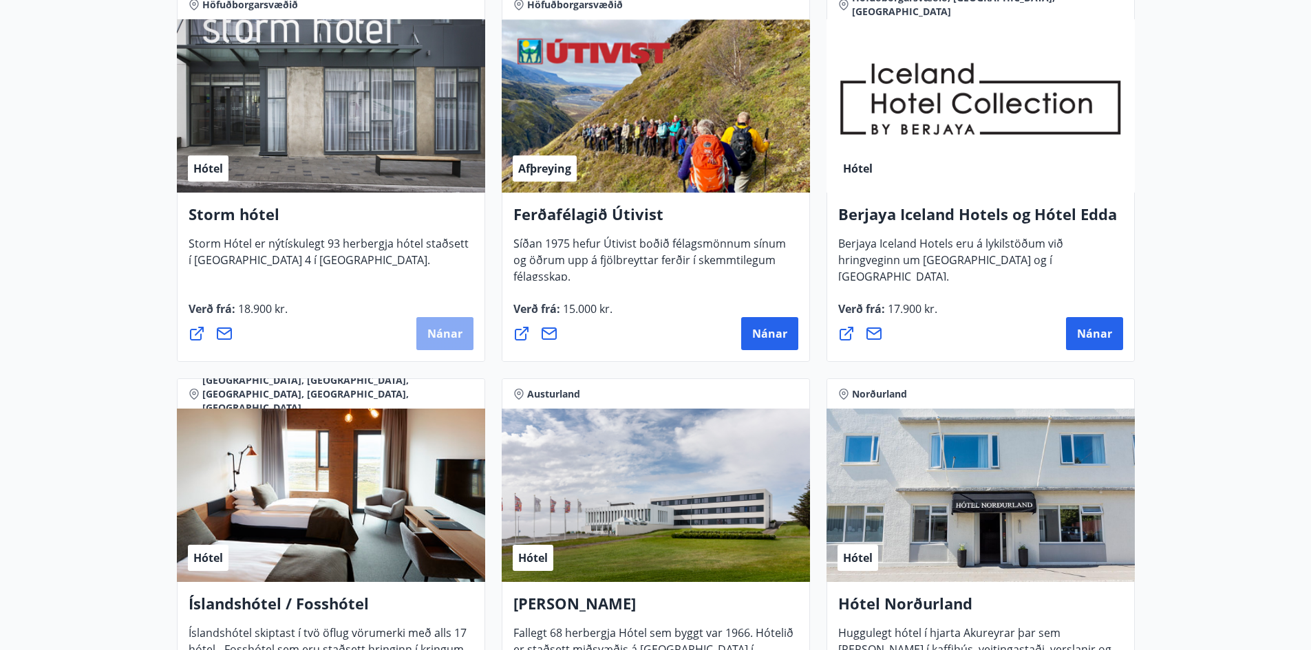
click at [437, 329] on span "Nánar" at bounding box center [444, 333] width 35 height 15
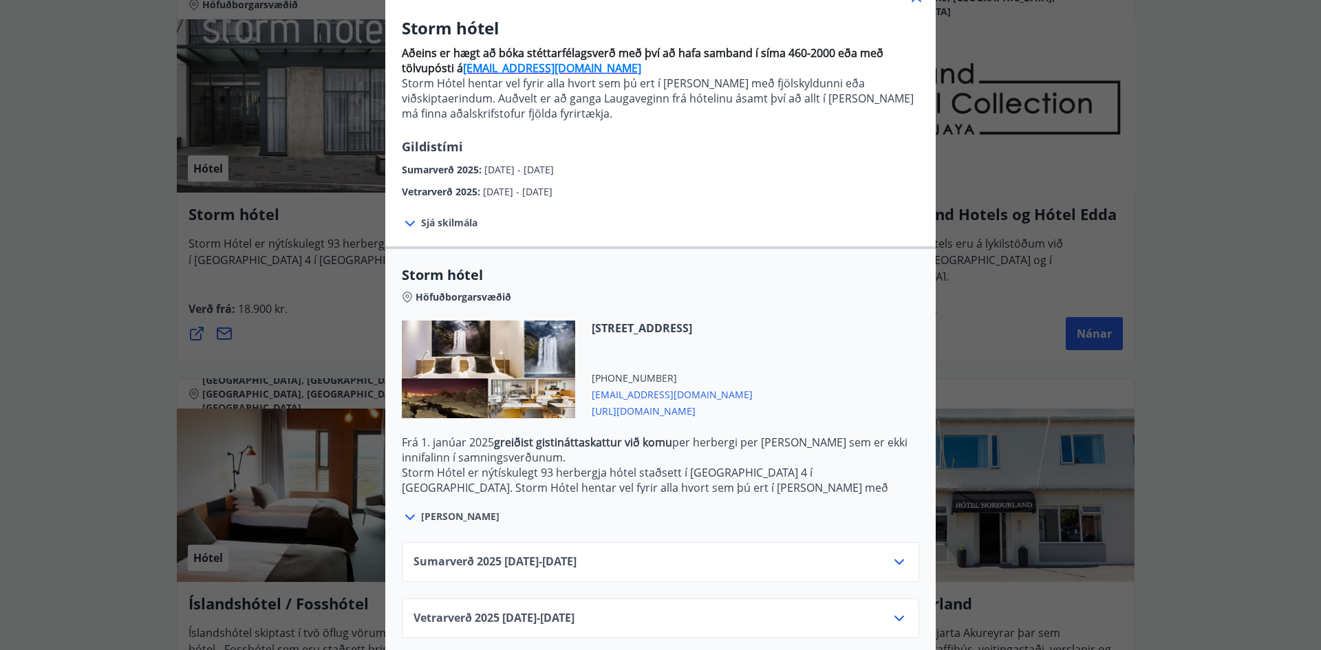
scroll to position [120, 0]
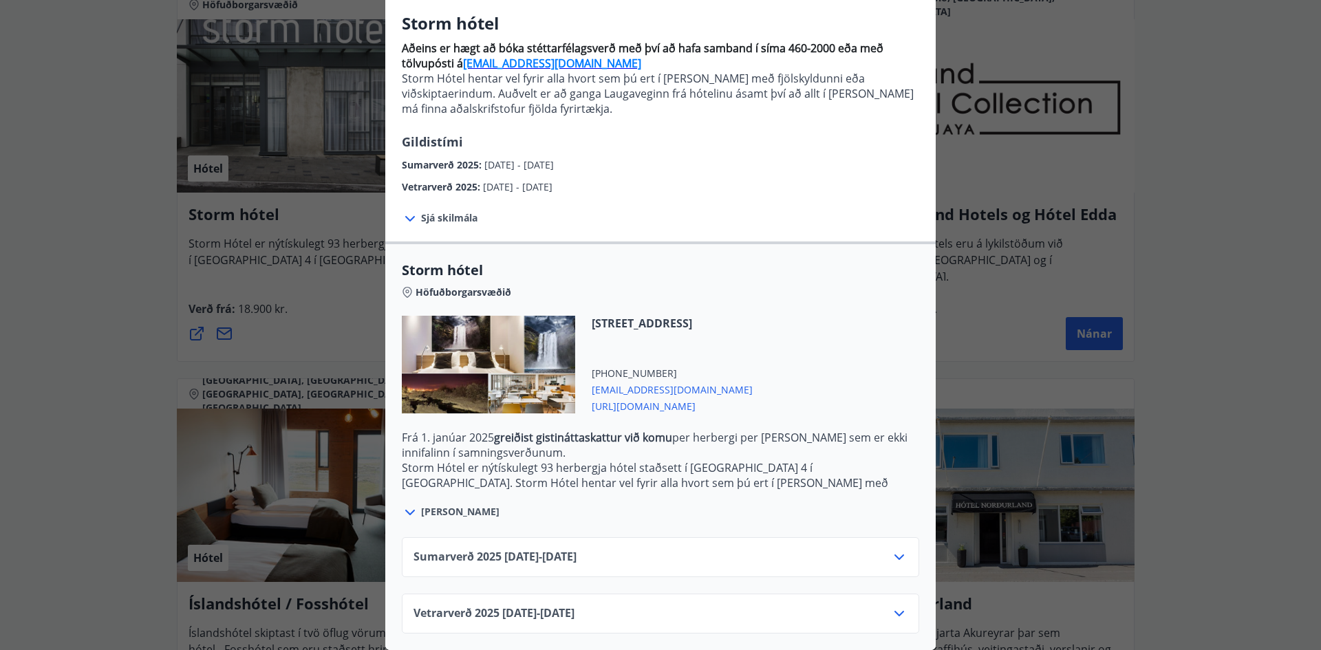
click at [698, 606] on div "Vetrarverð 2025 01.10.25 - 21.12.25" at bounding box center [661, 620] width 494 height 28
click at [897, 611] on icon at bounding box center [900, 614] width 10 height 6
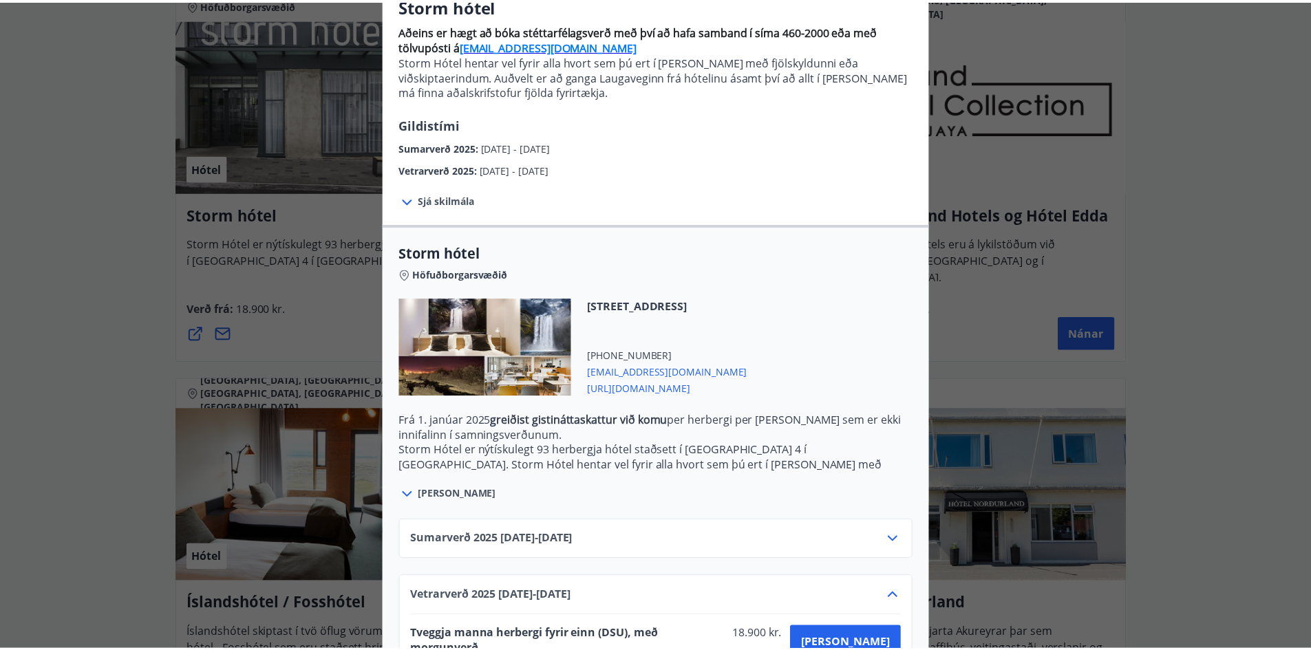
scroll to position [0, 0]
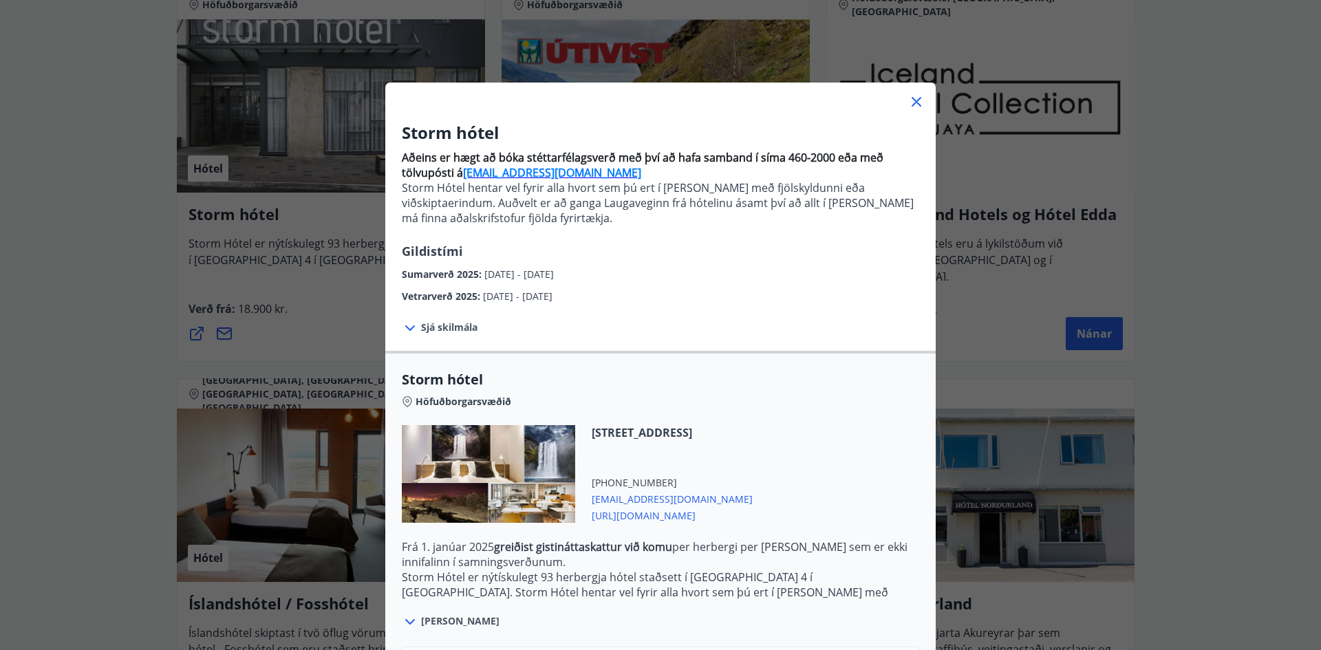
click at [915, 105] on icon at bounding box center [917, 102] width 10 height 10
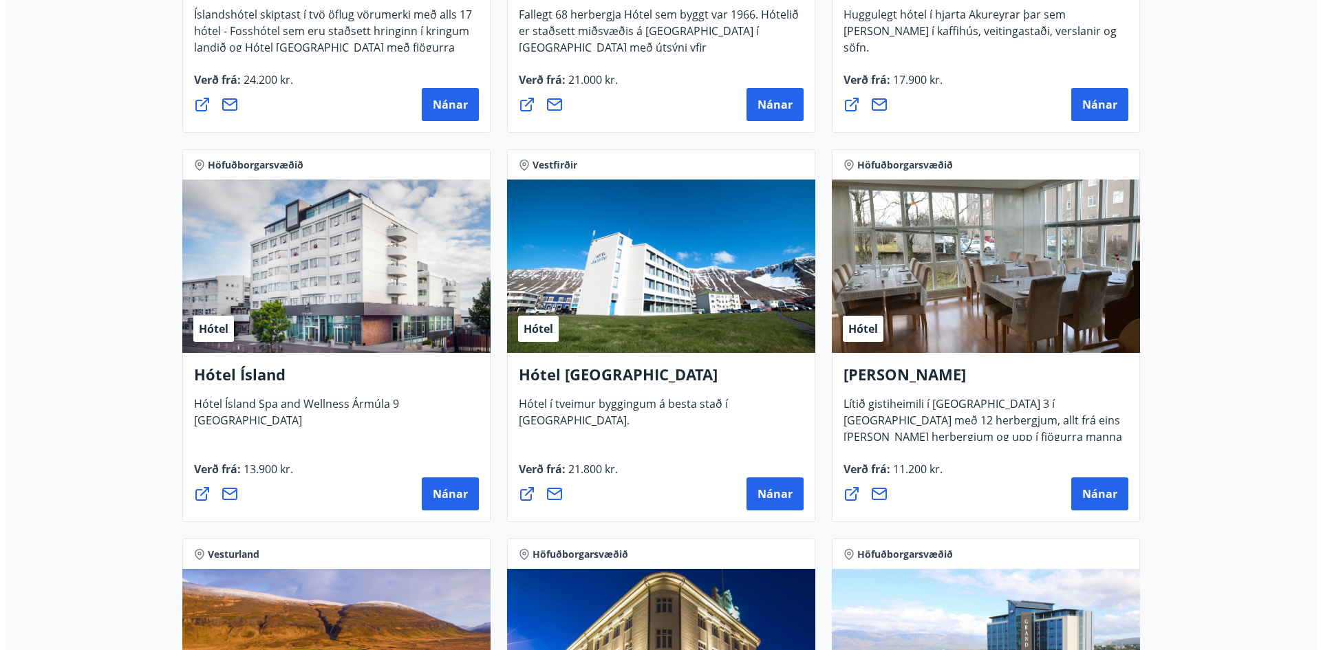
scroll to position [2133, 0]
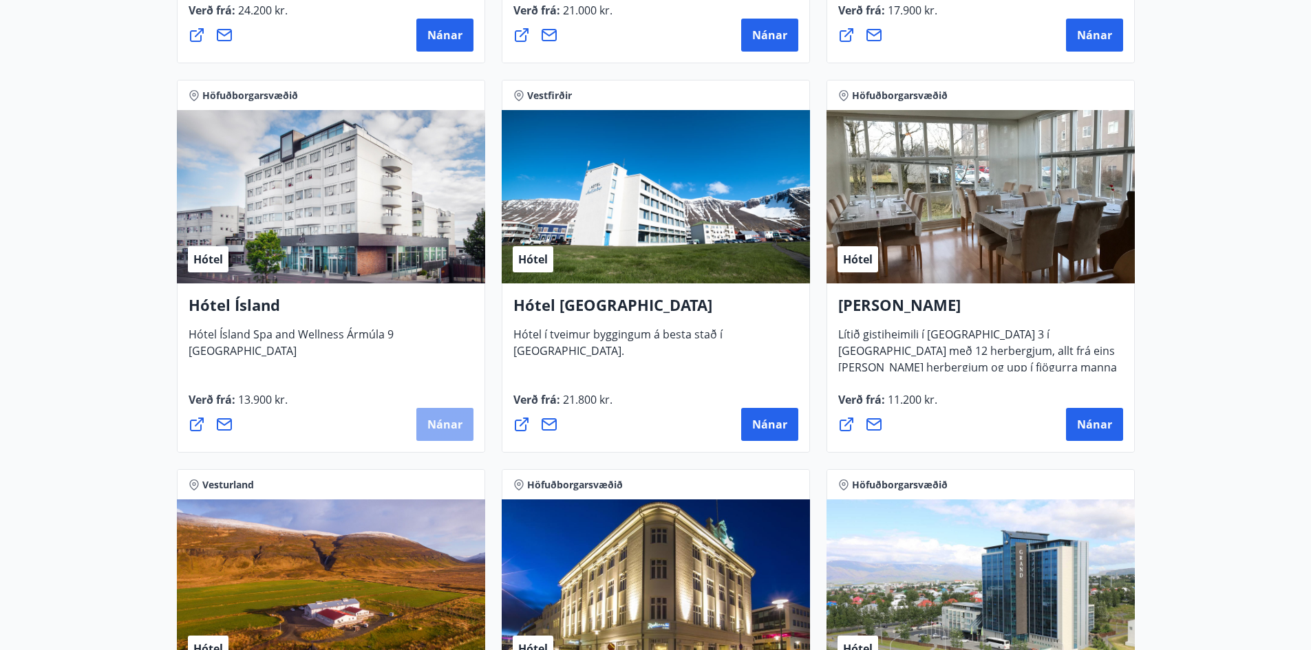
click at [432, 424] on span "Nánar" at bounding box center [444, 424] width 35 height 15
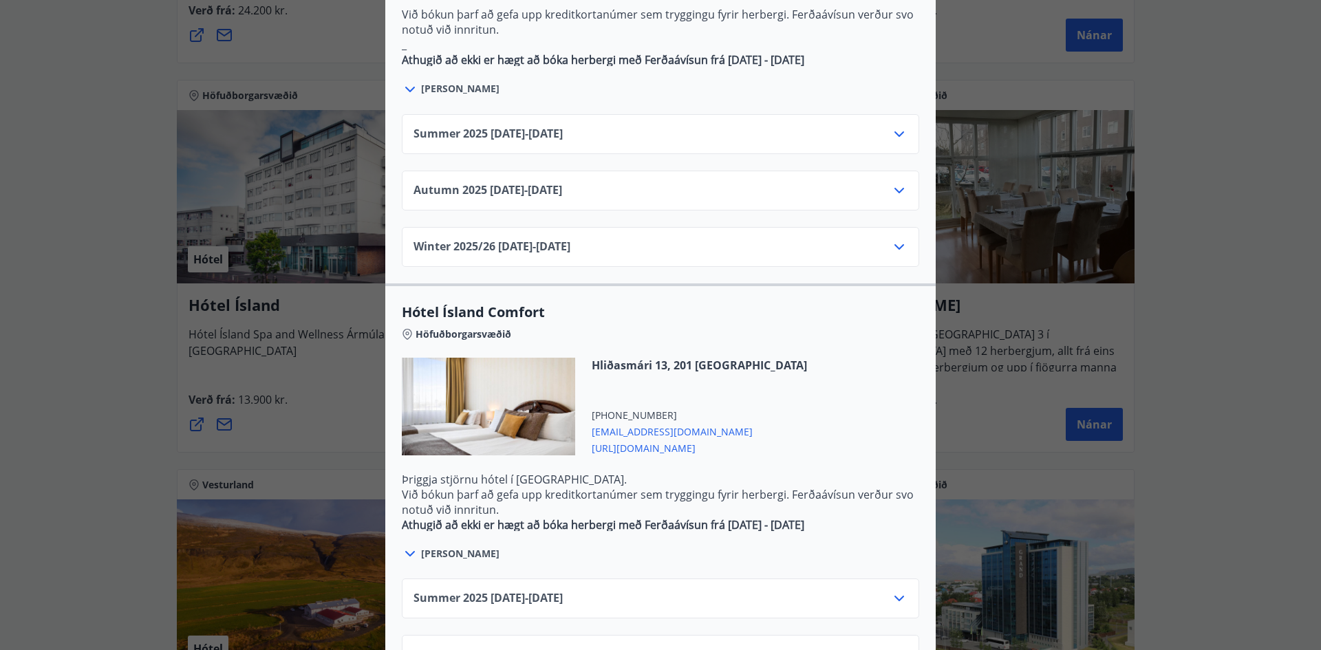
scroll to position [1026, 0]
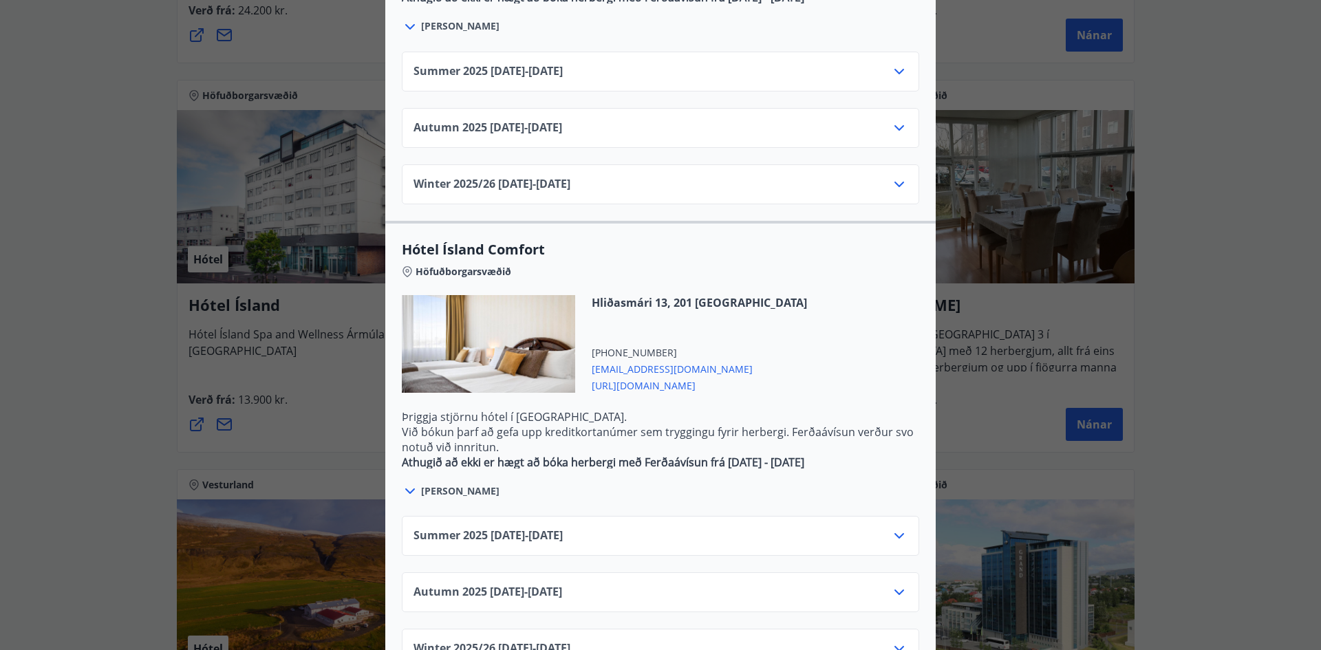
click at [891, 584] on icon at bounding box center [899, 592] width 17 height 17
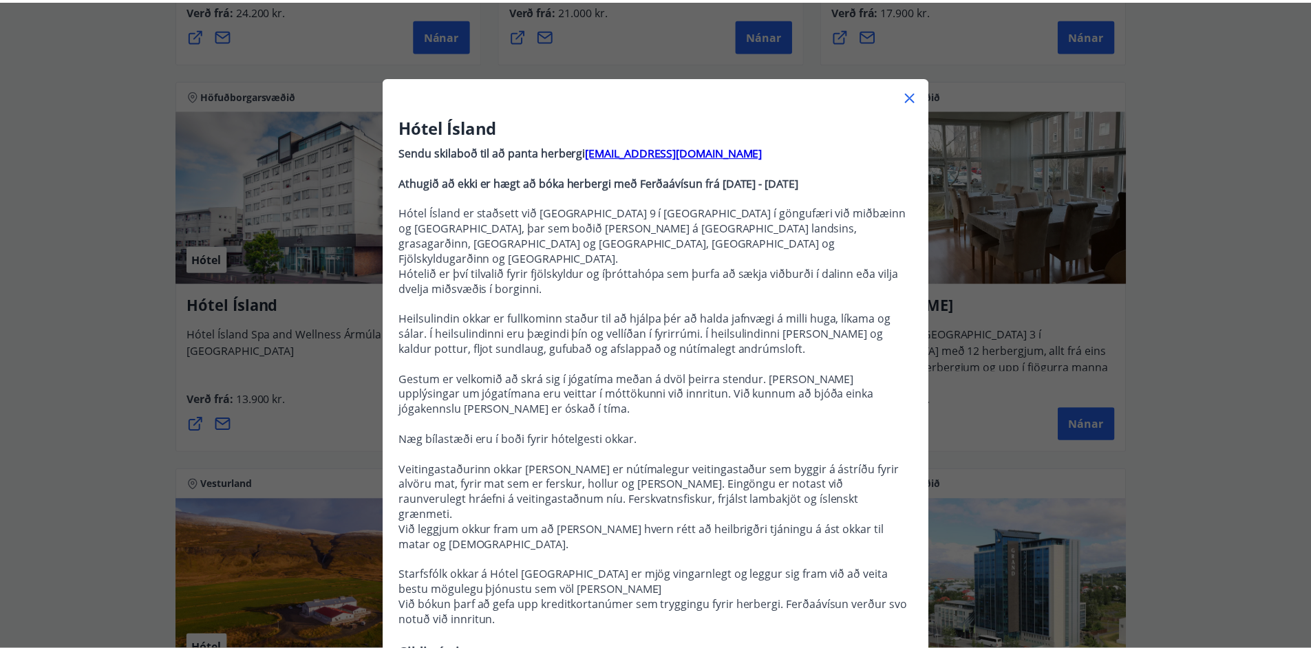
scroll to position [0, 0]
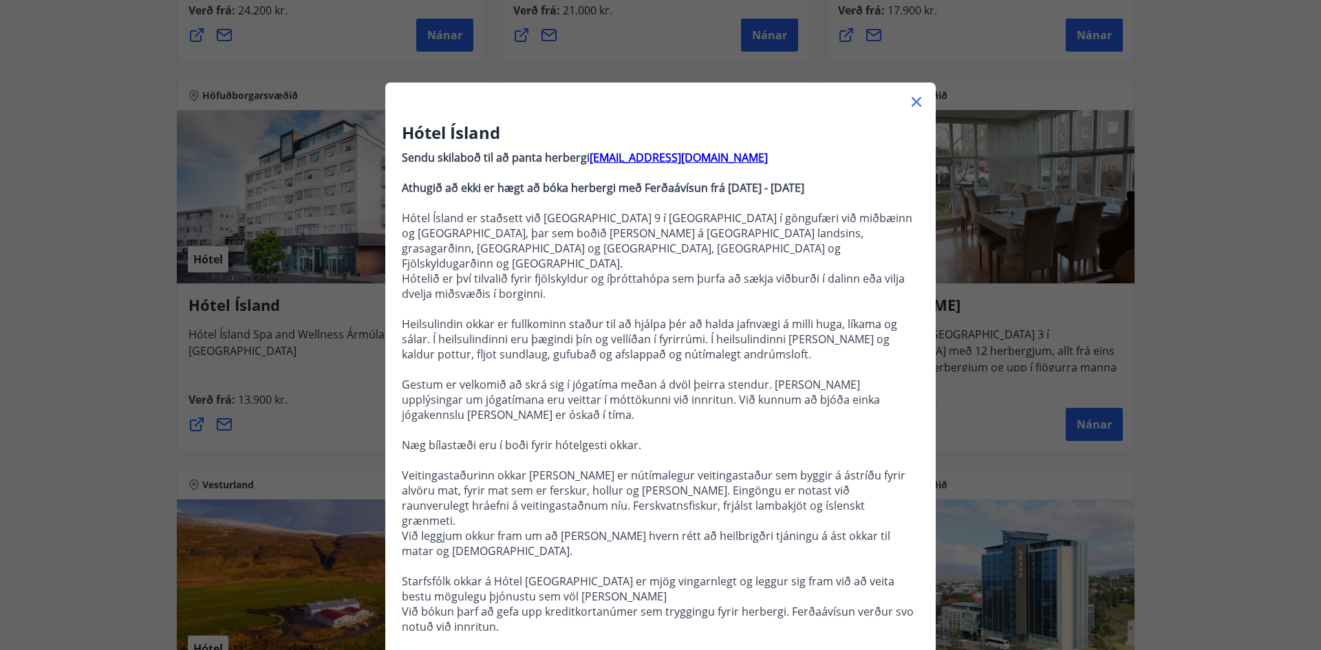
click at [908, 105] on icon at bounding box center [916, 102] width 17 height 17
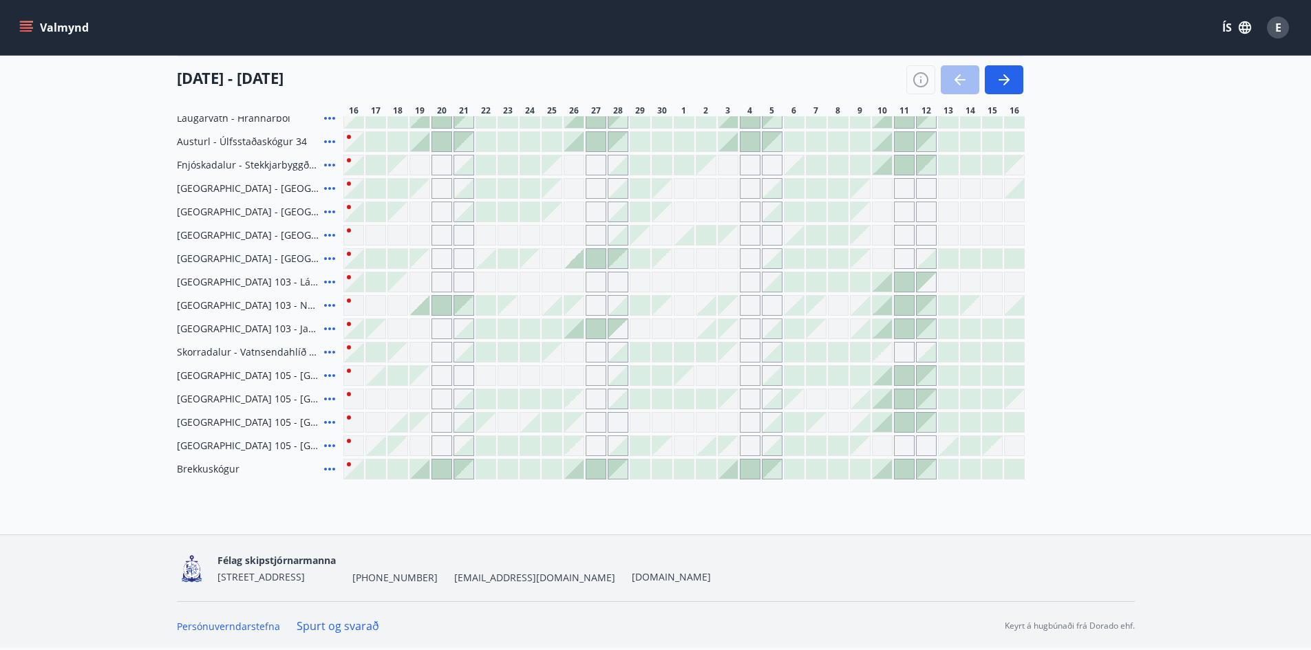
scroll to position [55, 0]
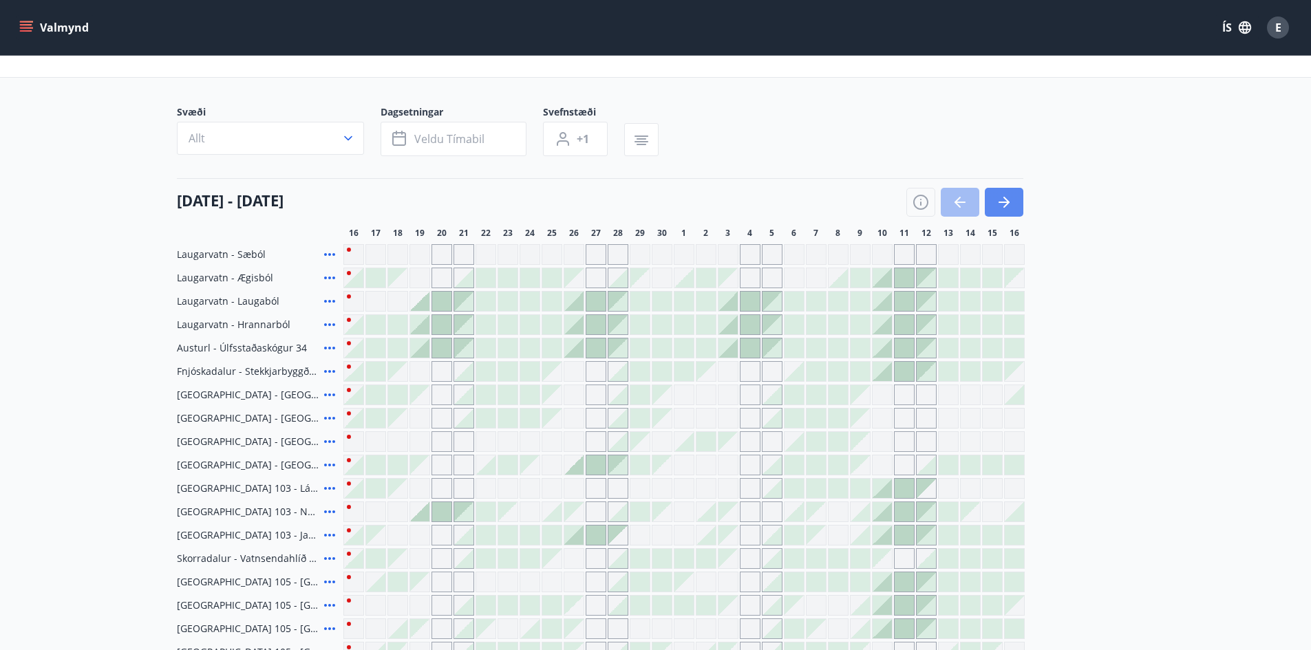
click at [1009, 195] on icon "button" at bounding box center [1004, 202] width 17 height 17
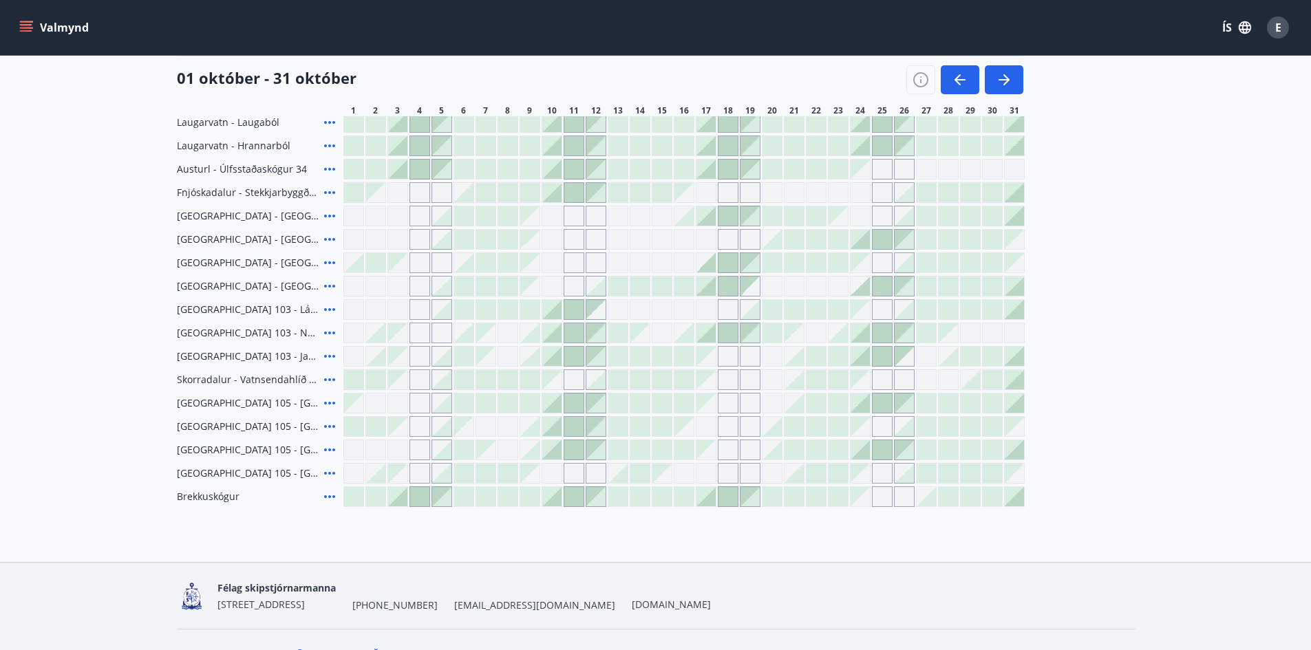
scroll to position [261, 0]
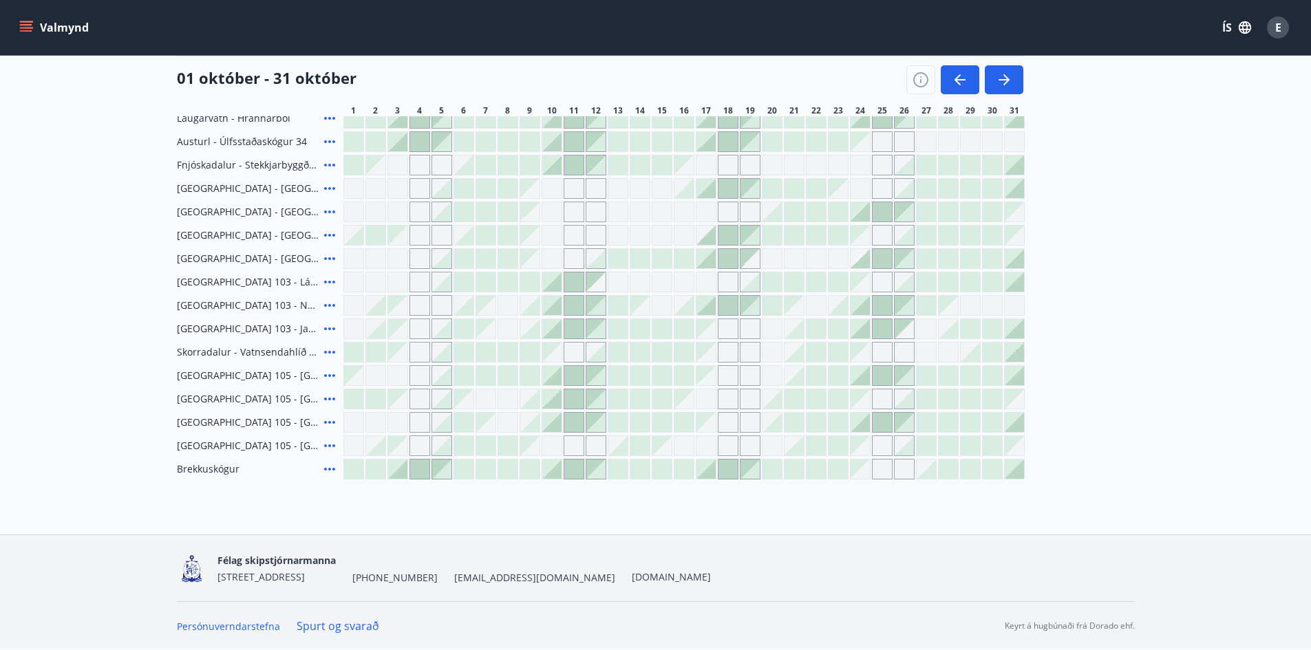
click at [328, 372] on icon at bounding box center [329, 375] width 17 height 17
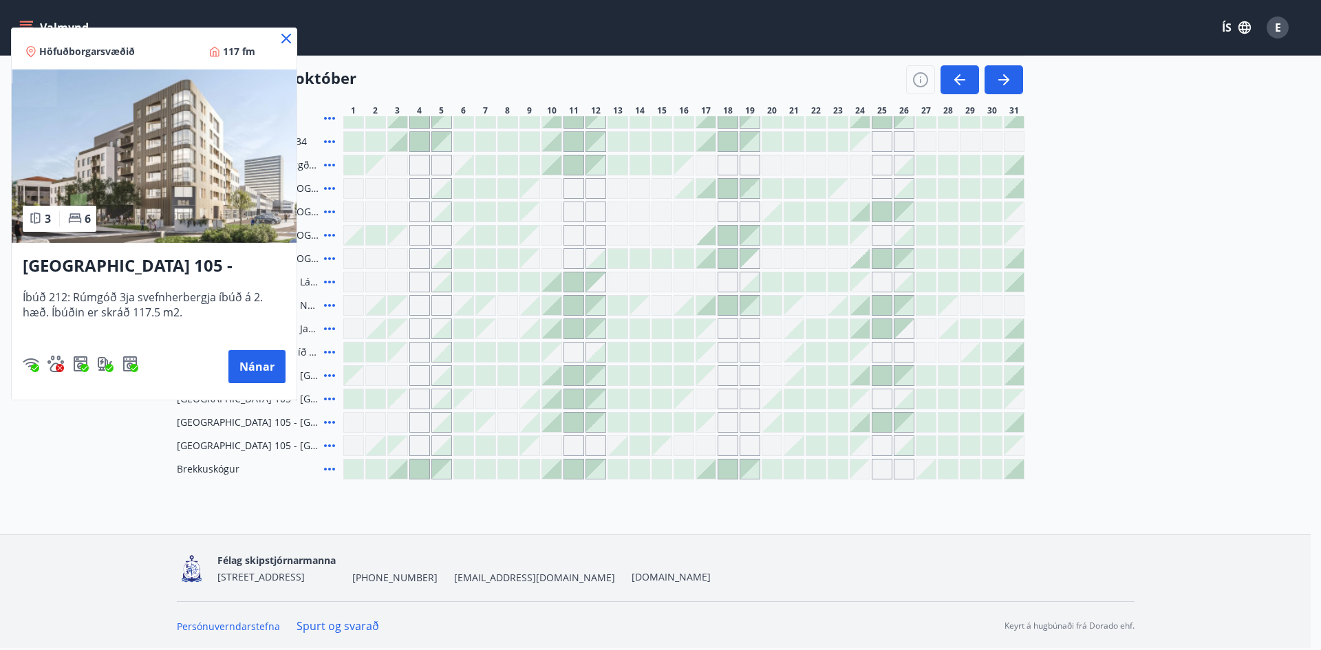
click at [286, 34] on icon at bounding box center [286, 38] width 17 height 17
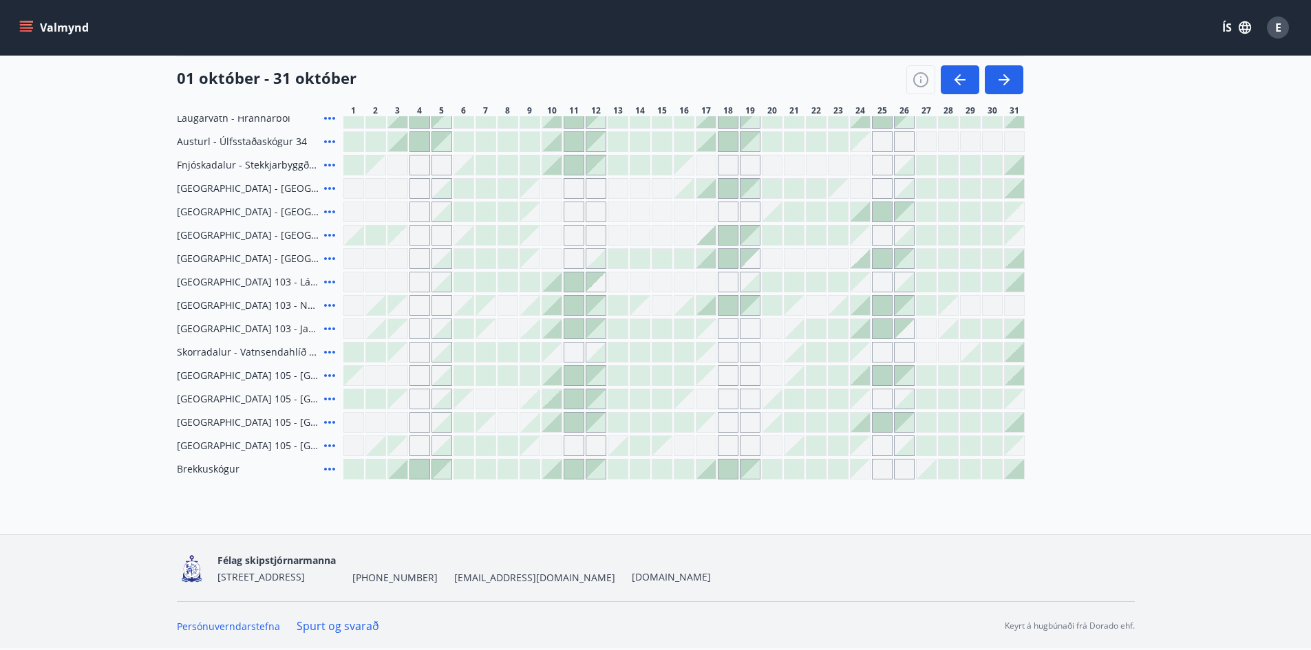
click at [994, 372] on div at bounding box center [992, 375] width 19 height 19
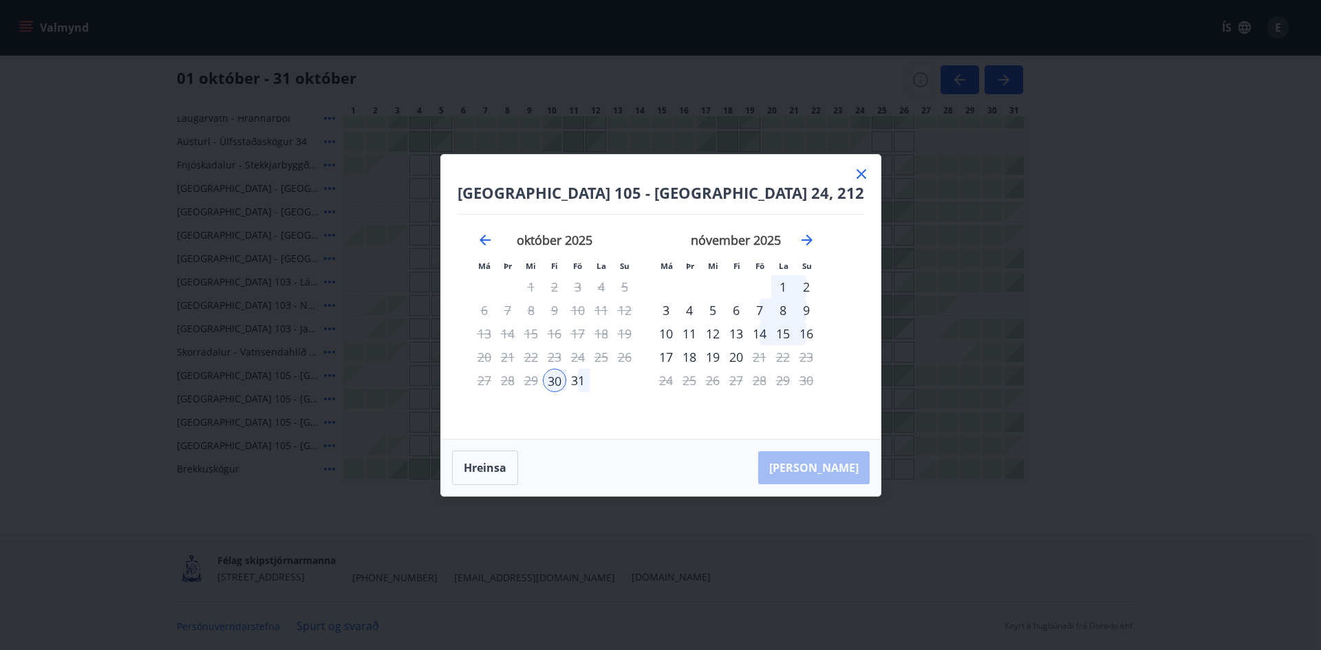
click at [678, 310] on div "3" at bounding box center [665, 310] width 23 height 23
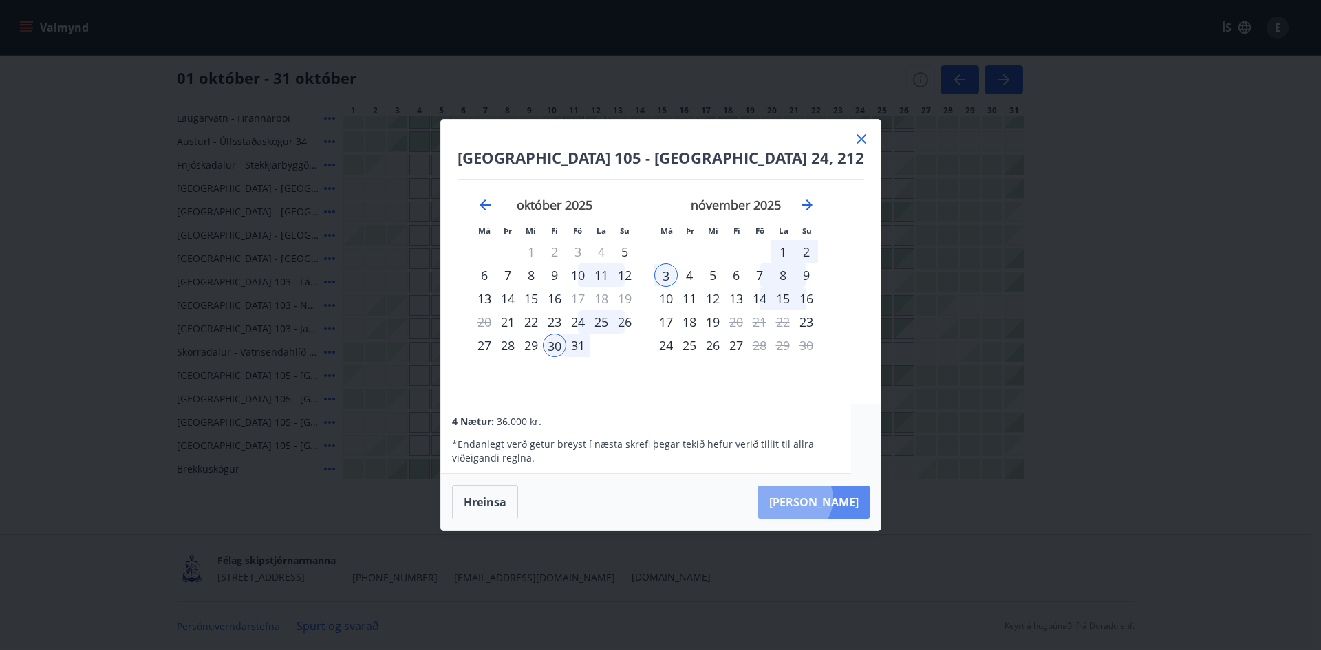
click at [822, 499] on button "Taka Frá" at bounding box center [813, 502] width 111 height 33
click at [853, 140] on icon at bounding box center [861, 139] width 17 height 17
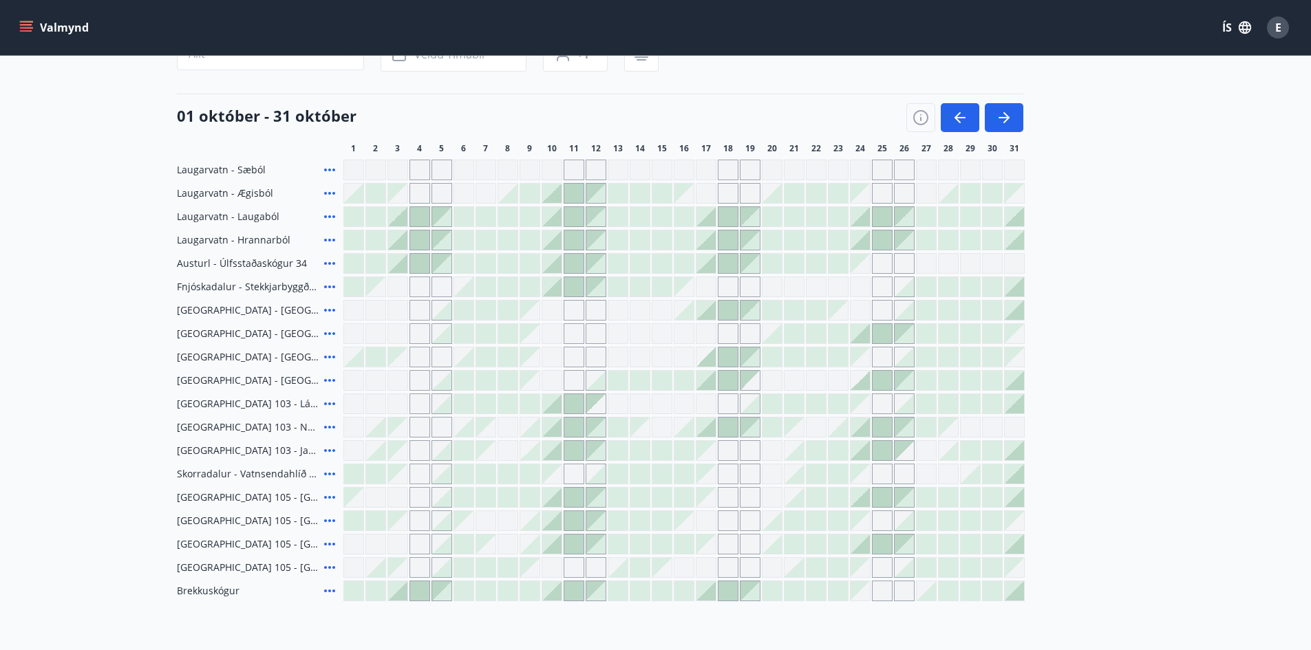
scroll to position [0, 0]
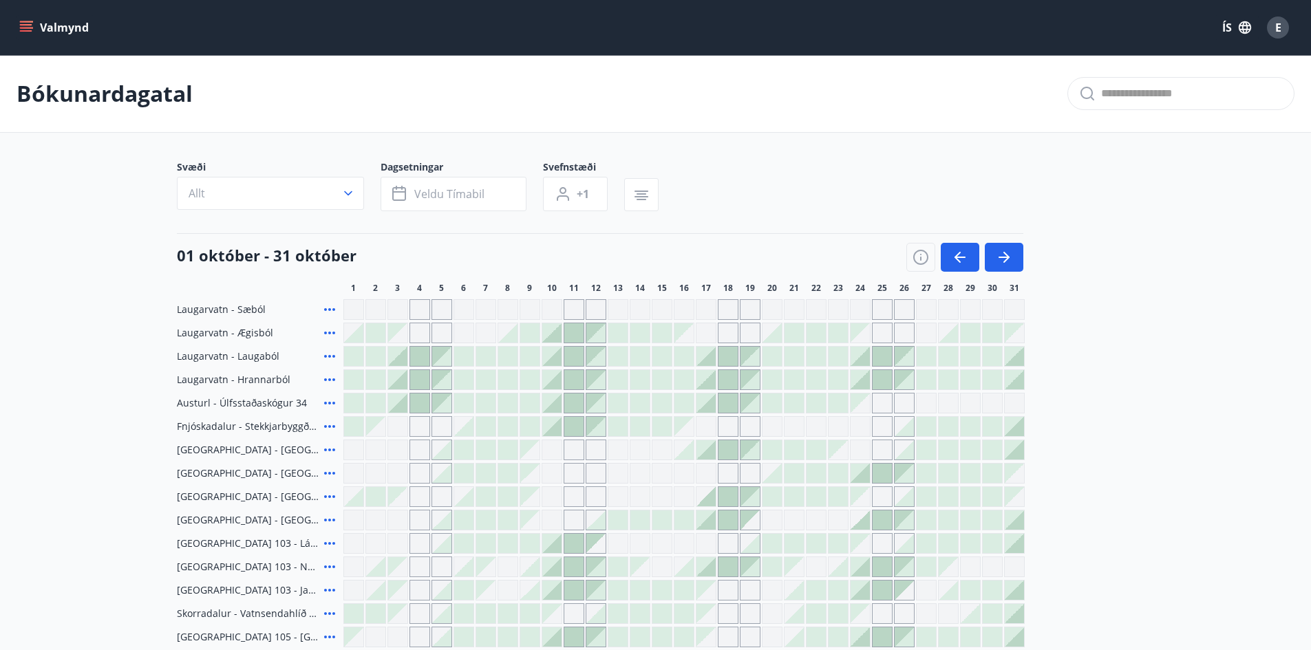
click at [27, 30] on icon "menu" at bounding box center [26, 30] width 12 height 1
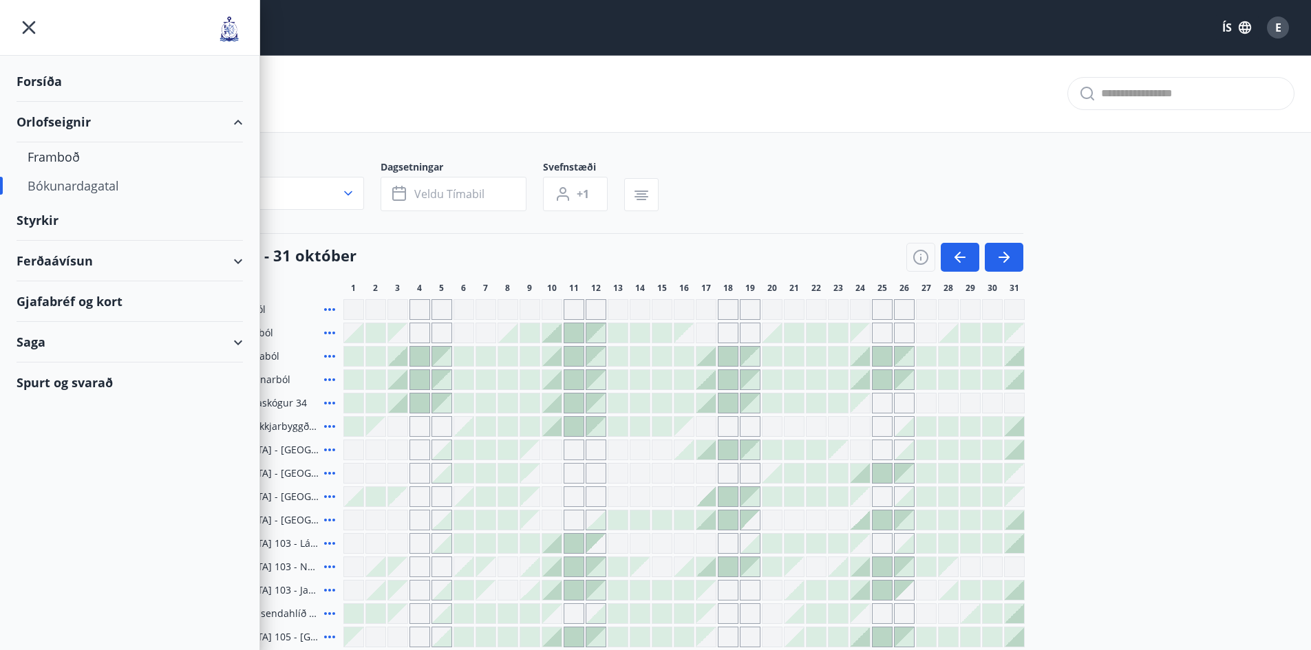
click at [38, 348] on div "Saga" at bounding box center [130, 342] width 226 height 41
click at [58, 403] on div "Bókanir" at bounding box center [130, 406] width 204 height 29
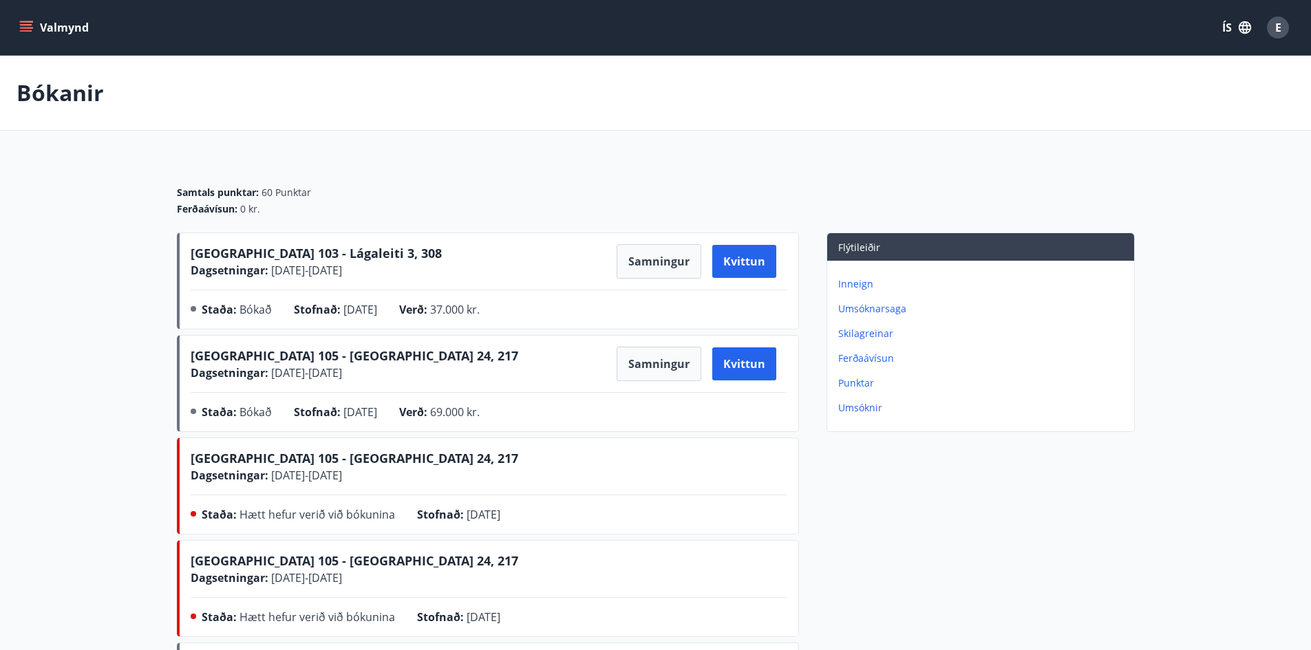
click at [882, 312] on p "Umsóknarsaga" at bounding box center [983, 309] width 290 height 14
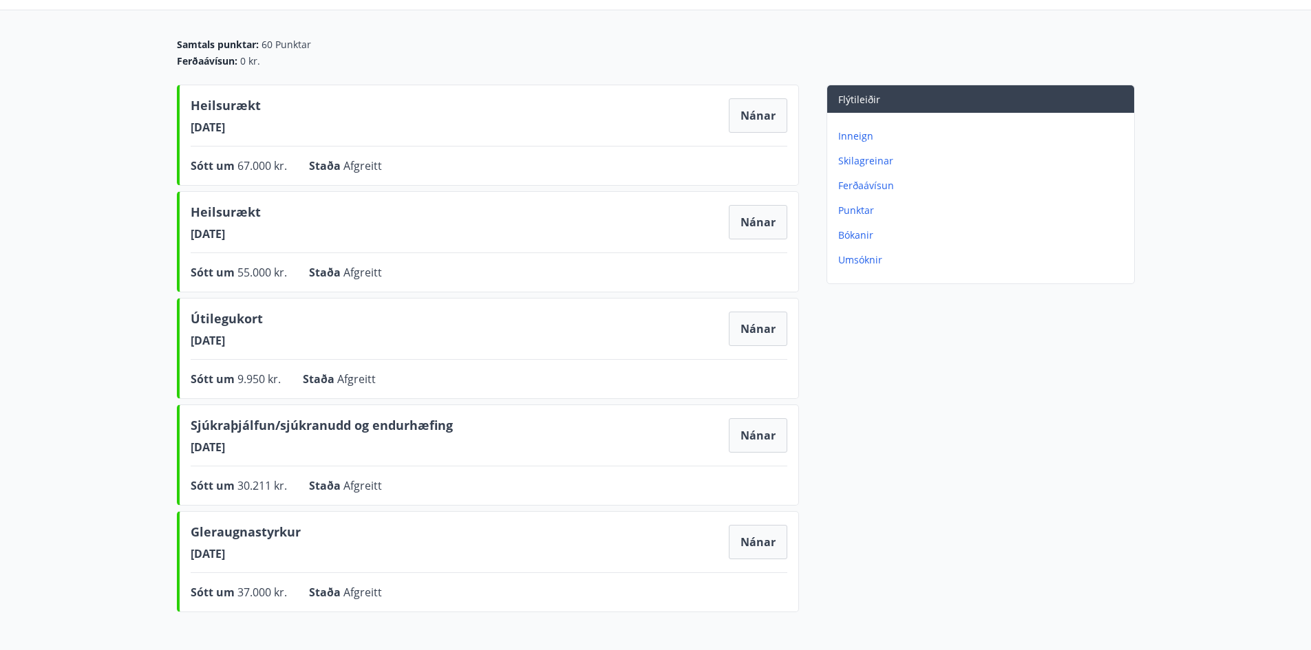
scroll to position [259, 0]
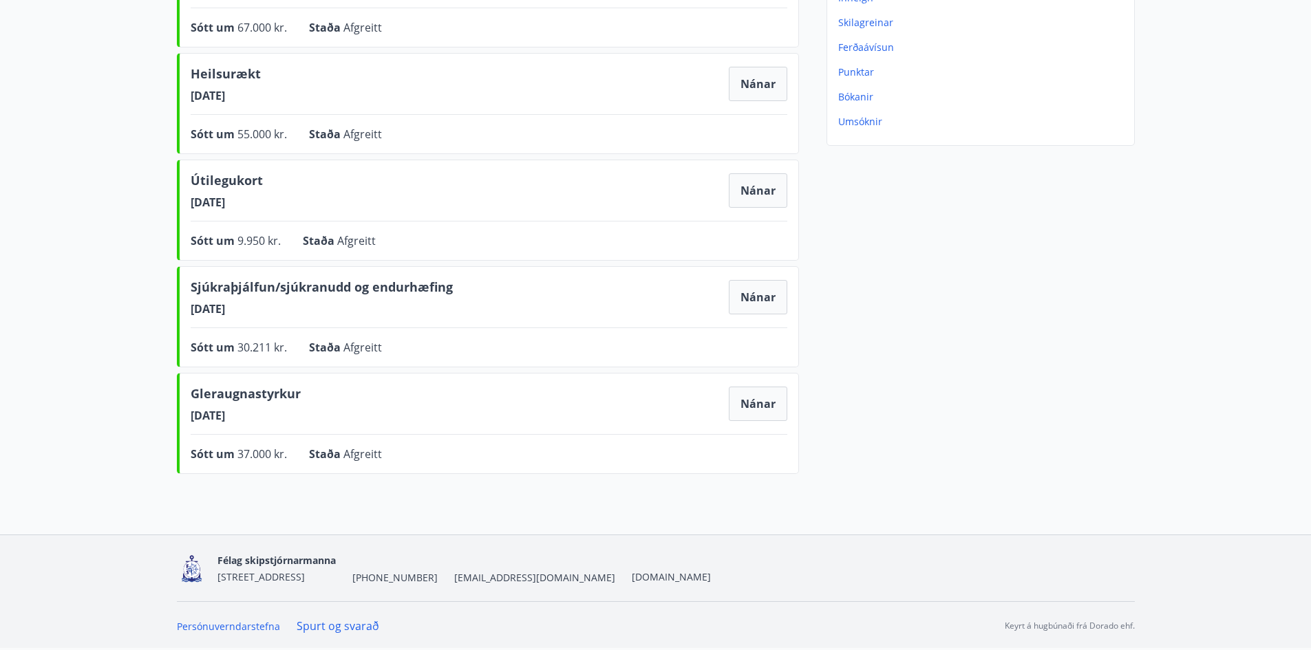
click at [191, 567] on img at bounding box center [192, 569] width 30 height 30
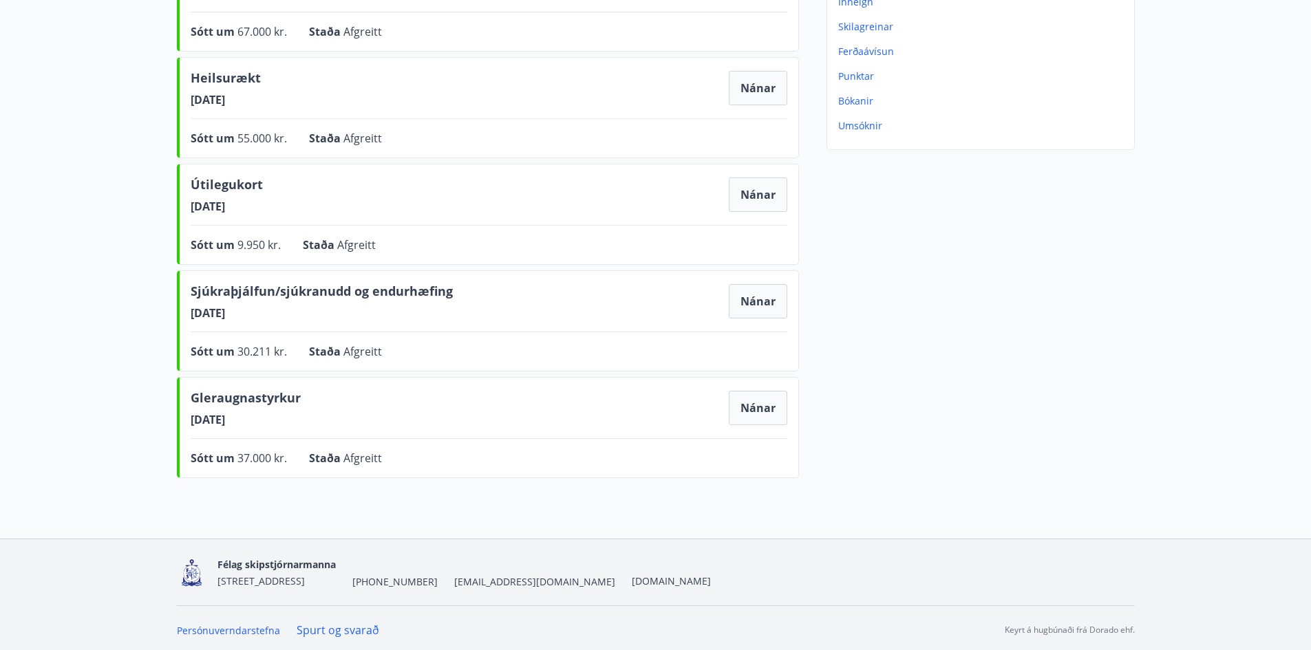
scroll to position [0, 0]
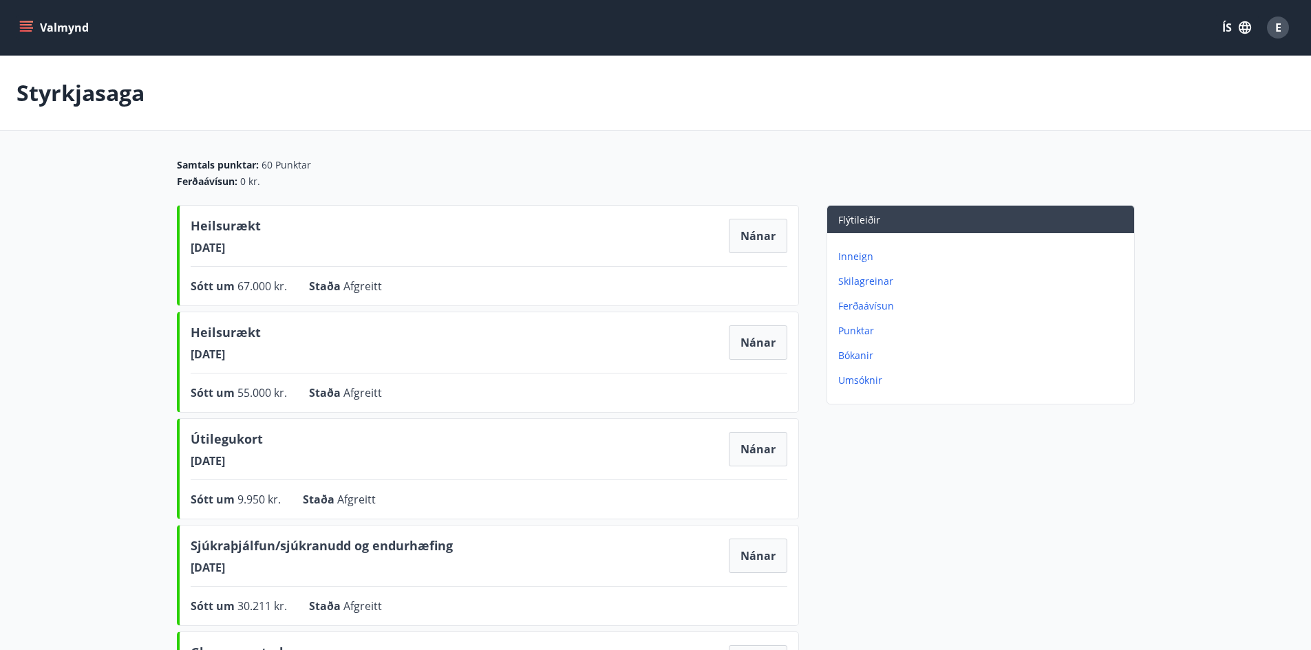
click at [27, 27] on icon "menu" at bounding box center [26, 28] width 14 height 14
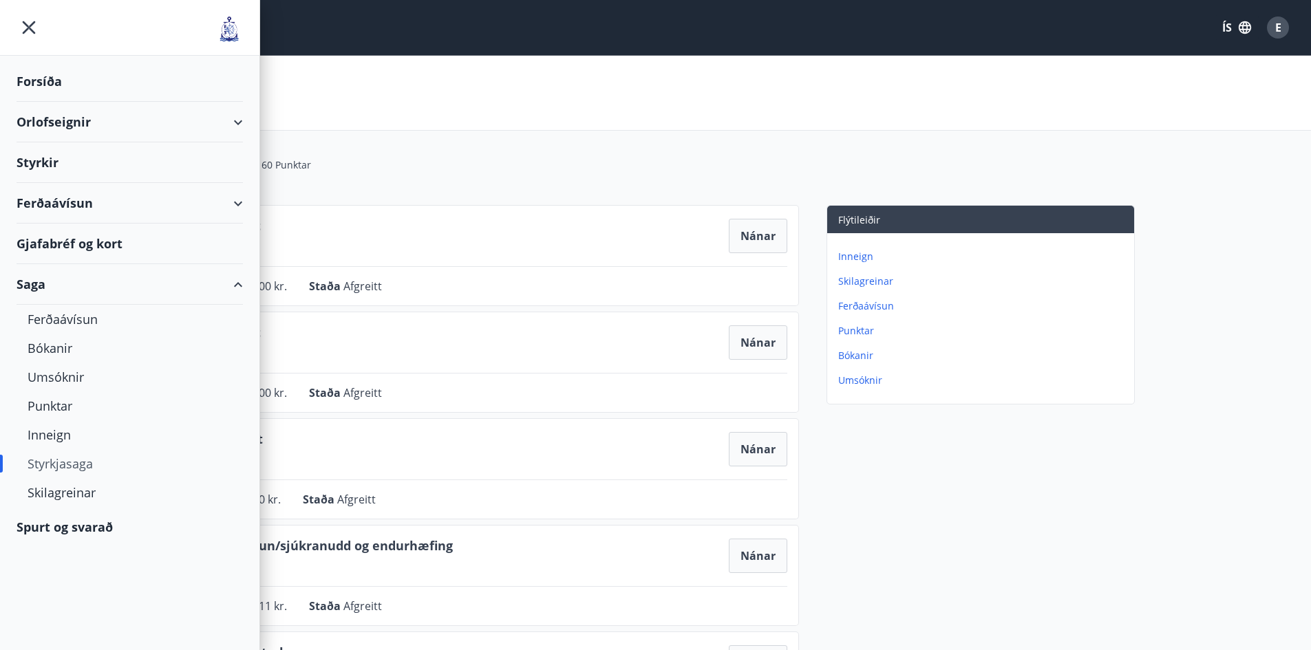
click at [61, 129] on div "Orlofseignir" at bounding box center [130, 122] width 226 height 41
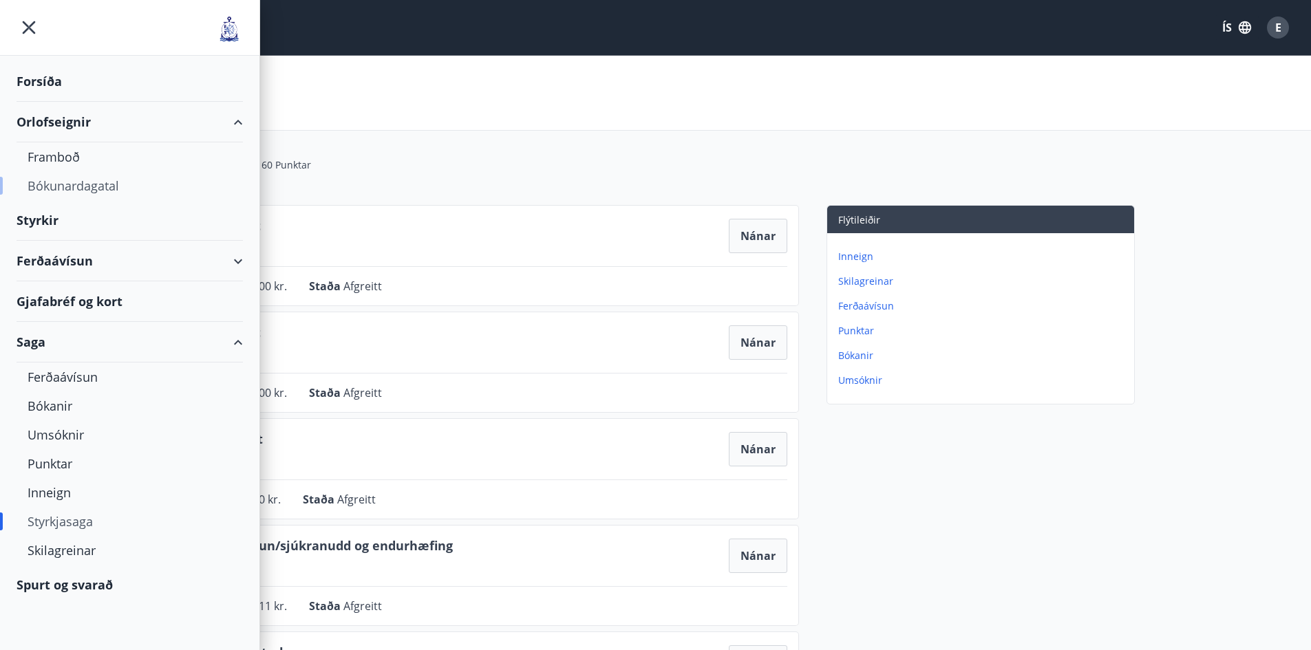
click at [72, 189] on div "Bókunardagatal" at bounding box center [130, 185] width 204 height 29
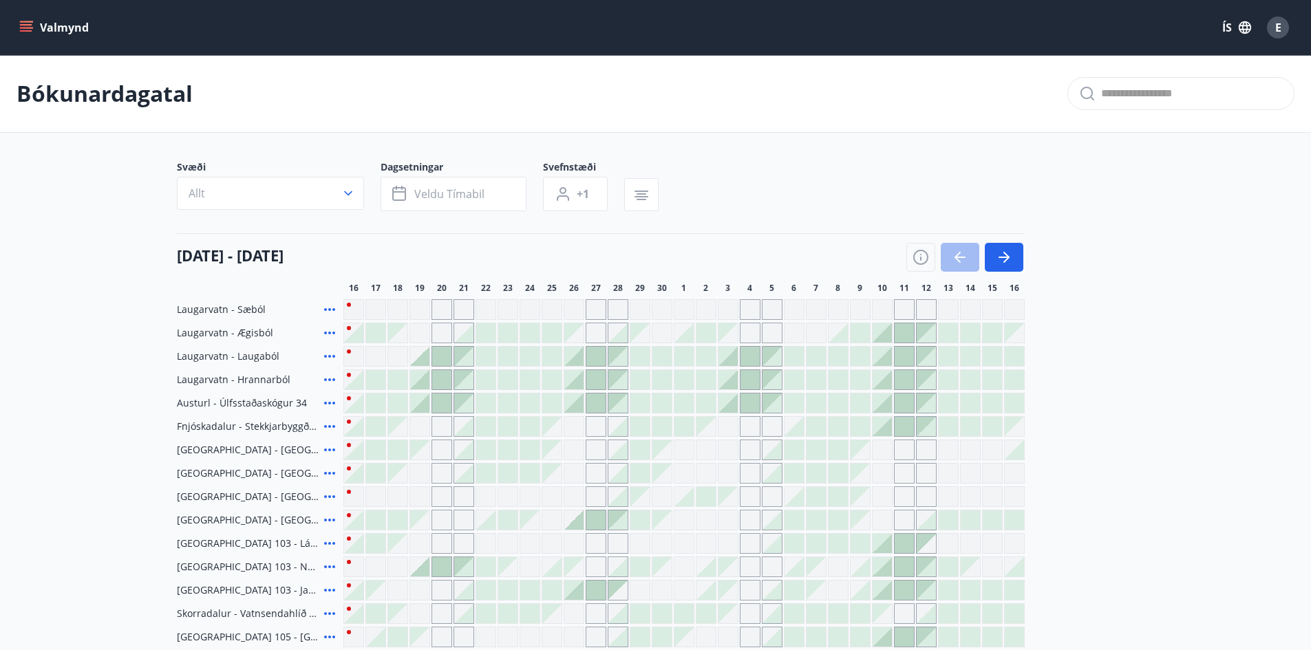
scroll to position [261, 0]
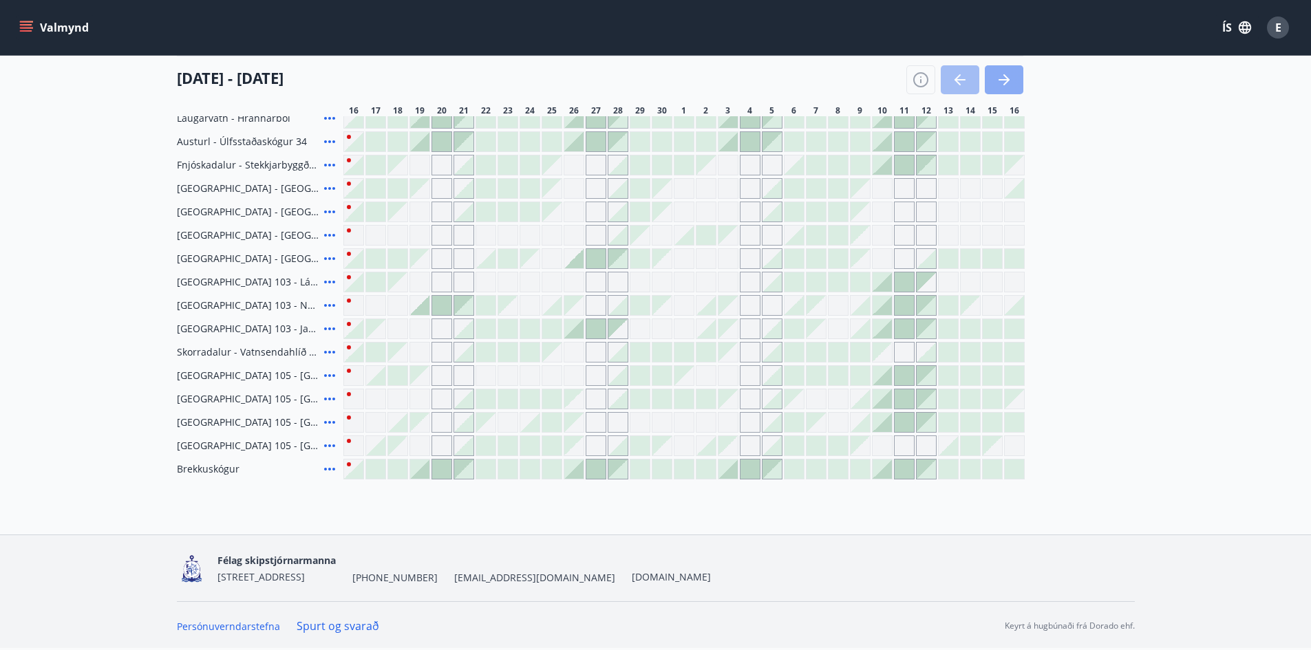
click at [1009, 80] on icon "button" at bounding box center [1004, 80] width 17 height 17
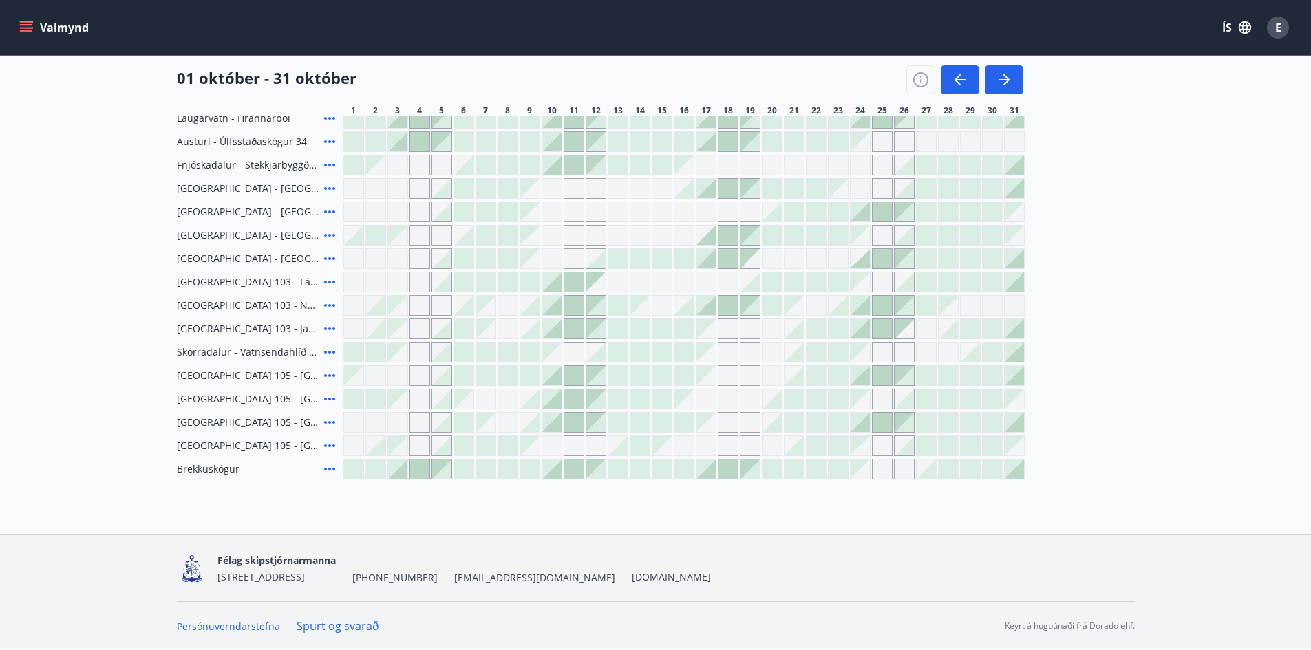
click at [325, 377] on icon at bounding box center [329, 375] width 17 height 17
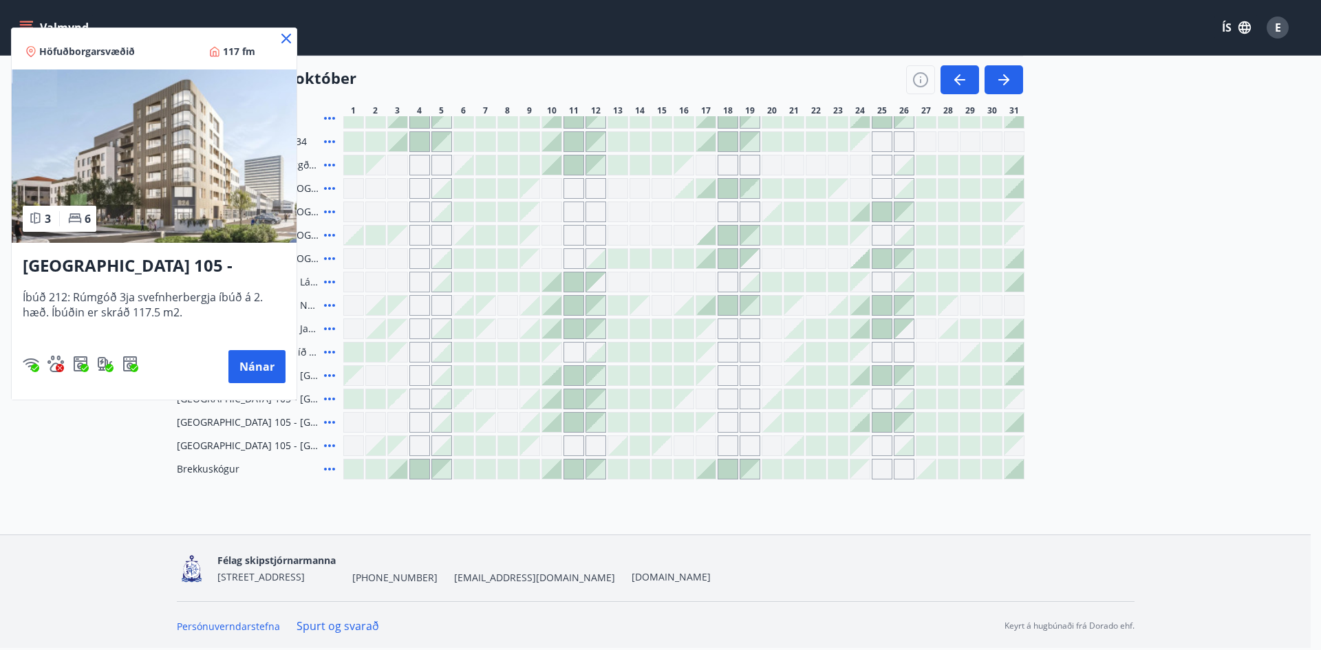
click at [283, 36] on icon at bounding box center [286, 38] width 17 height 17
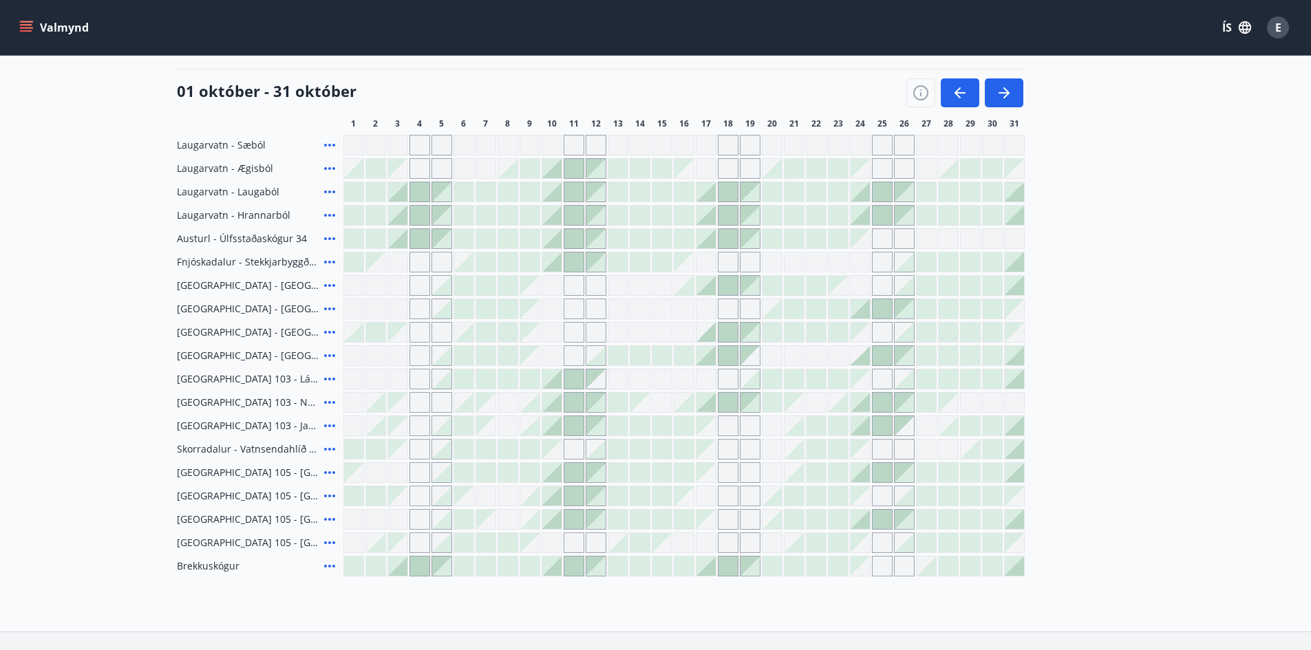
scroll to position [0, 0]
